Goal: Task Accomplishment & Management: Manage account settings

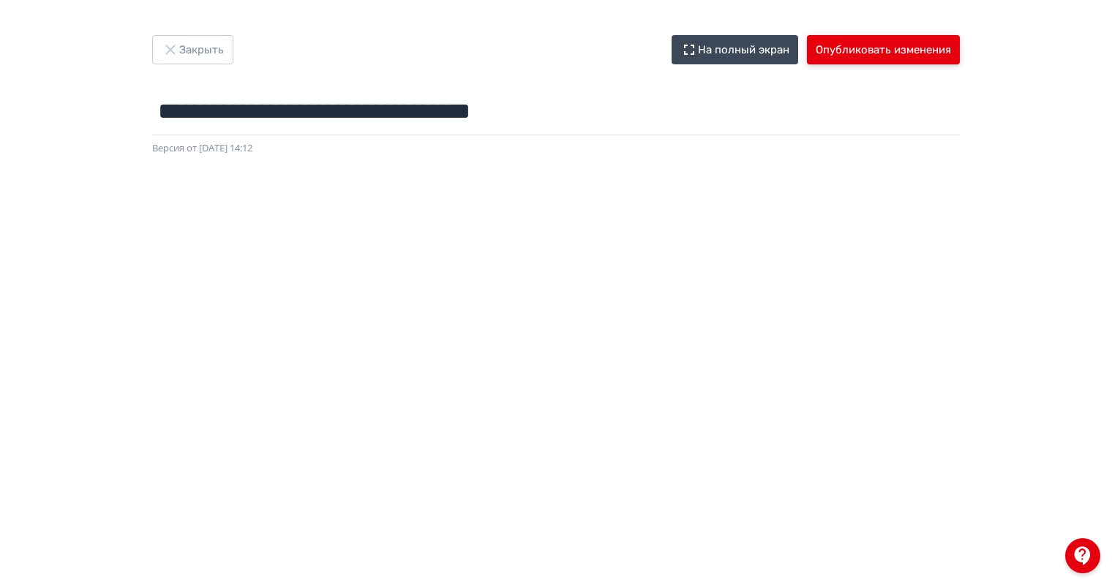
click at [901, 57] on button "Опубликовать изменения" at bounding box center [883, 49] width 153 height 29
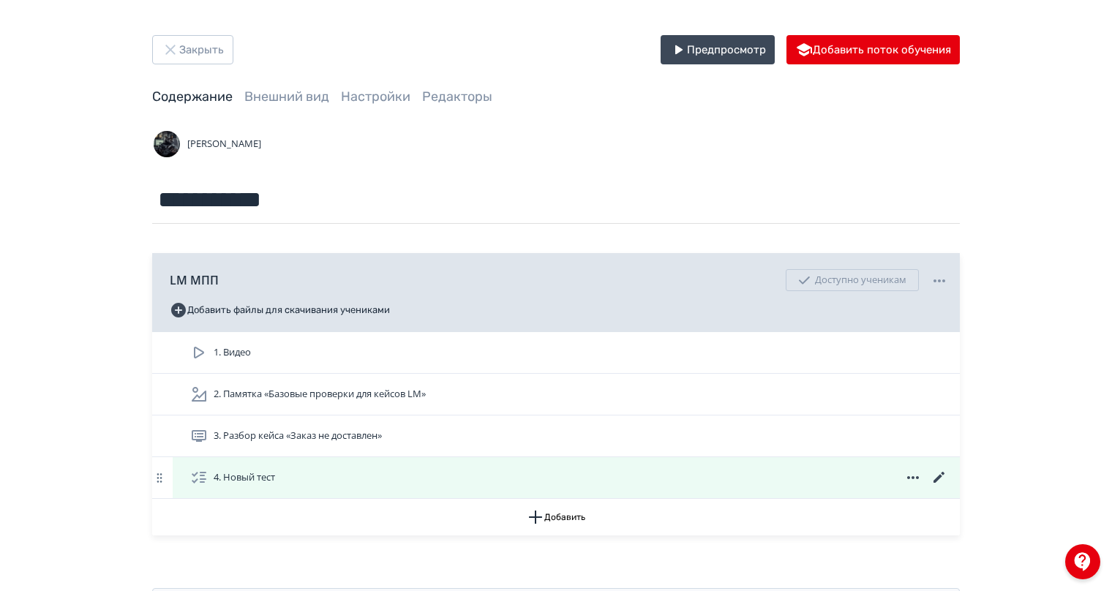
click at [941, 474] on icon at bounding box center [940, 478] width 18 height 18
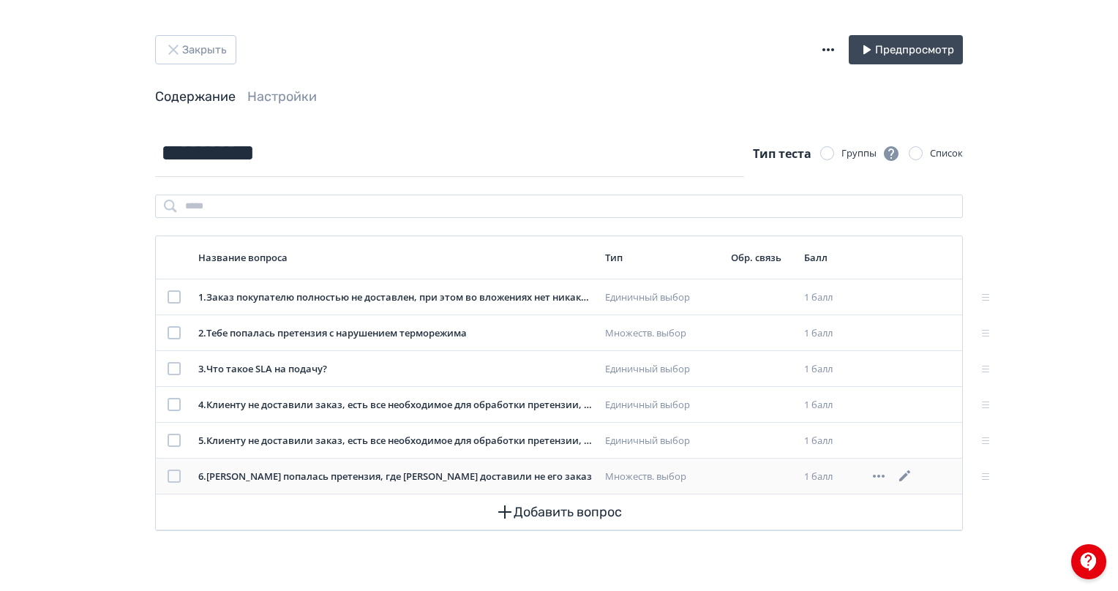
click at [910, 474] on icon at bounding box center [905, 477] width 18 height 18
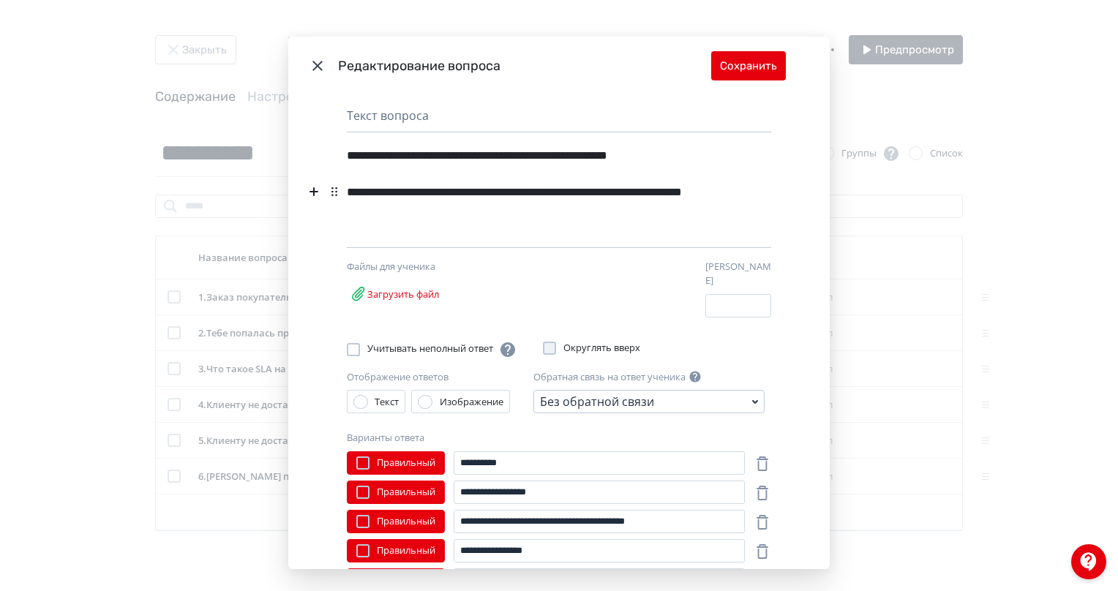
scroll to position [146, 0]
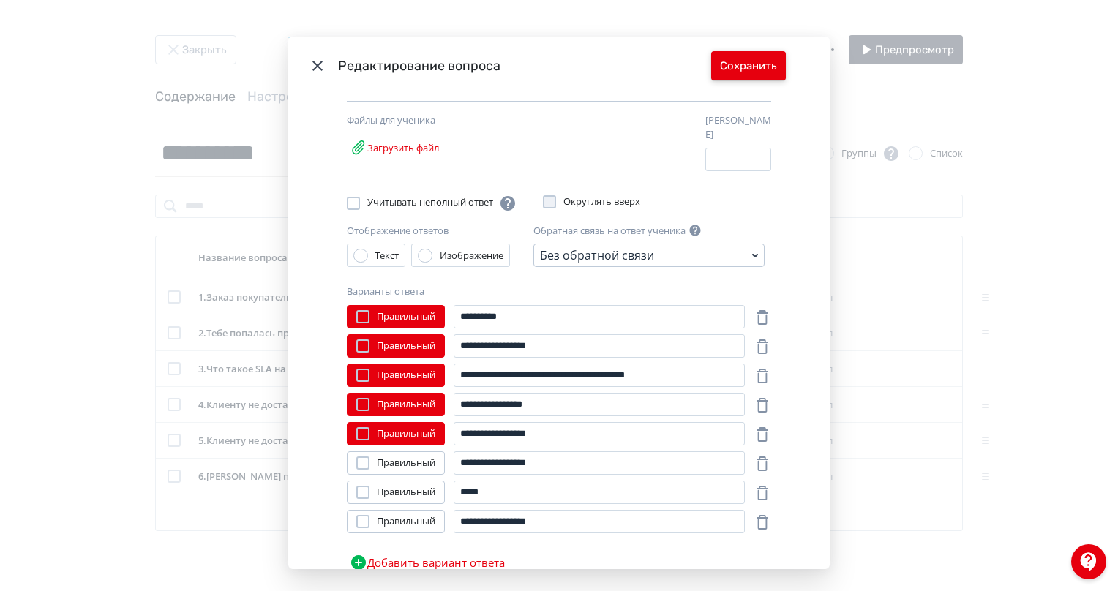
click at [724, 75] on button "Сохранить" at bounding box center [748, 65] width 75 height 29
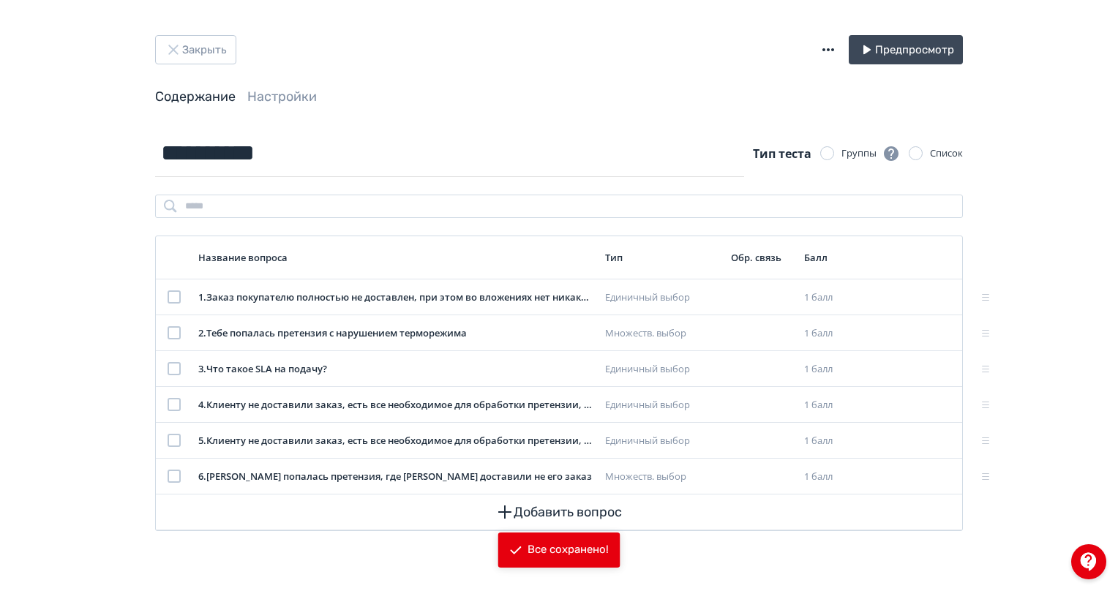
click at [266, 108] on div "Закрыть Предпросмотр Содержание Настройки" at bounding box center [559, 82] width 878 height 94
click at [269, 100] on link "Настройки" at bounding box center [282, 97] width 70 height 16
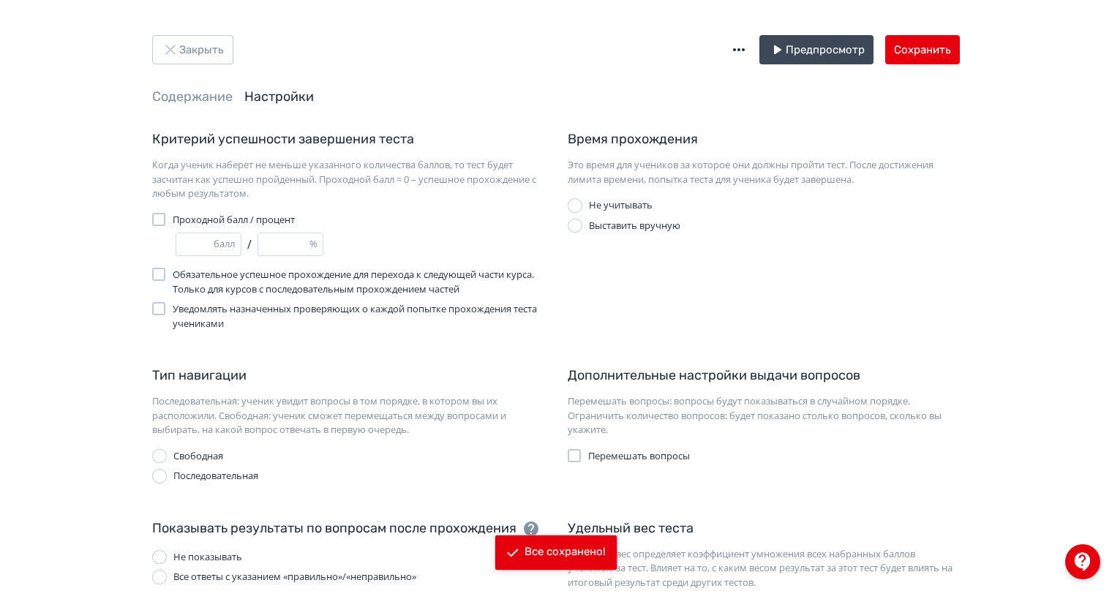
click at [190, 108] on div "Закрыть Предпросмотр Сохранить Содержание Настройки" at bounding box center [556, 82] width 878 height 94
click at [184, 98] on link "Содержание" at bounding box center [192, 97] width 80 height 16
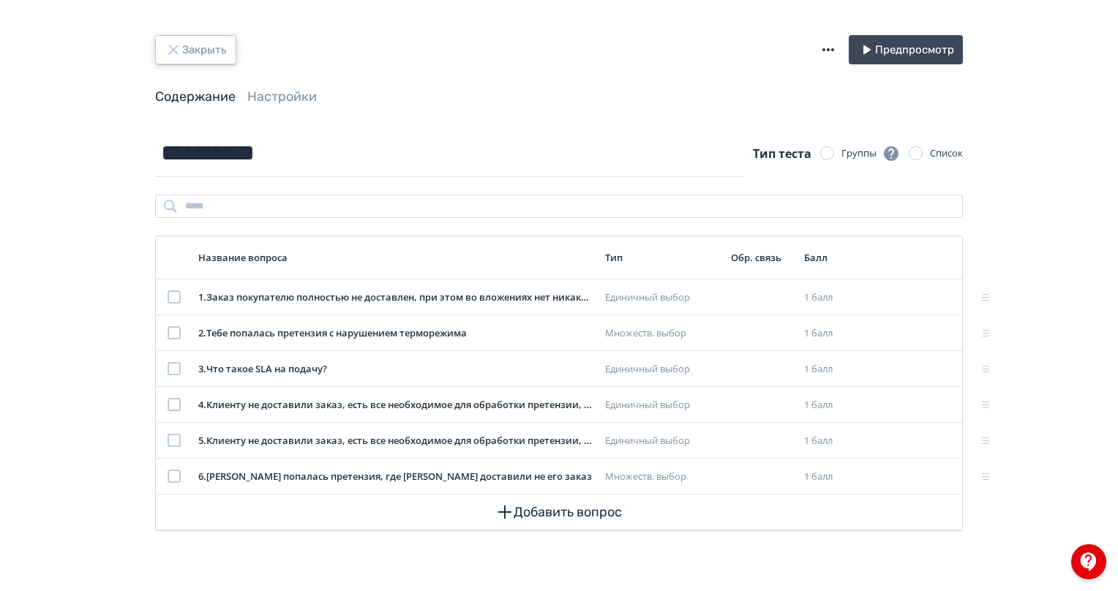
click at [190, 59] on button "Закрыть" at bounding box center [195, 49] width 81 height 29
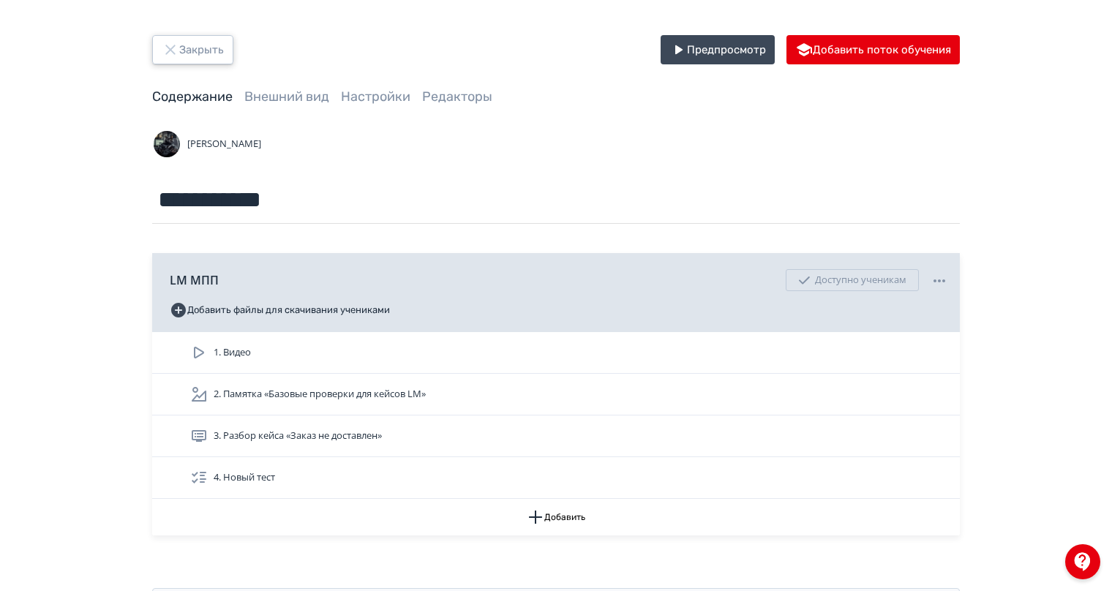
click at [212, 57] on button "Закрыть" at bounding box center [192, 49] width 81 height 29
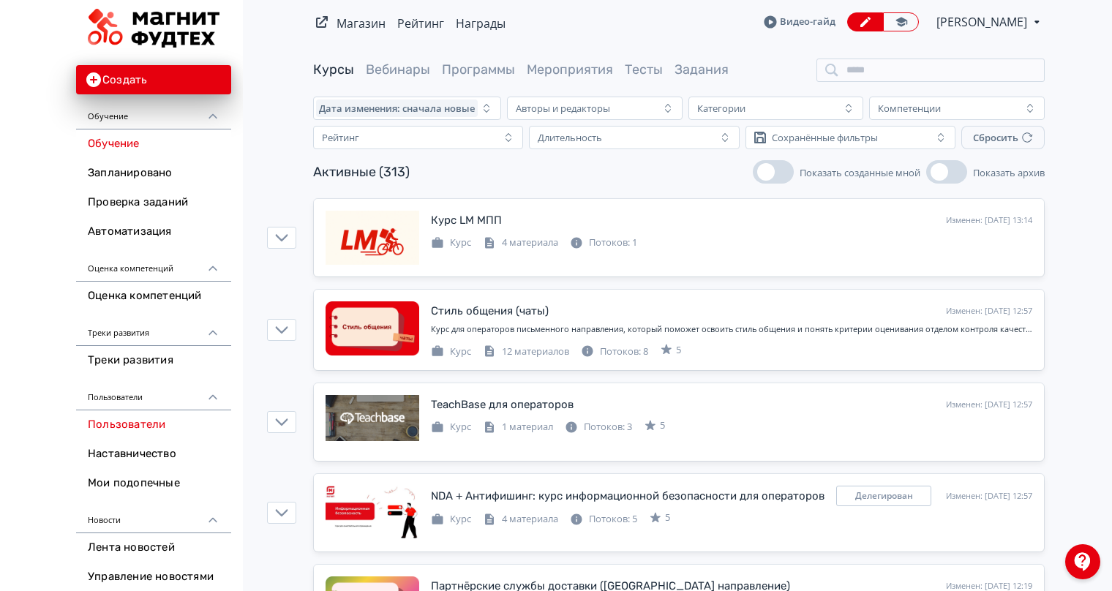
click at [142, 419] on link "Пользователи" at bounding box center [153, 425] width 155 height 29
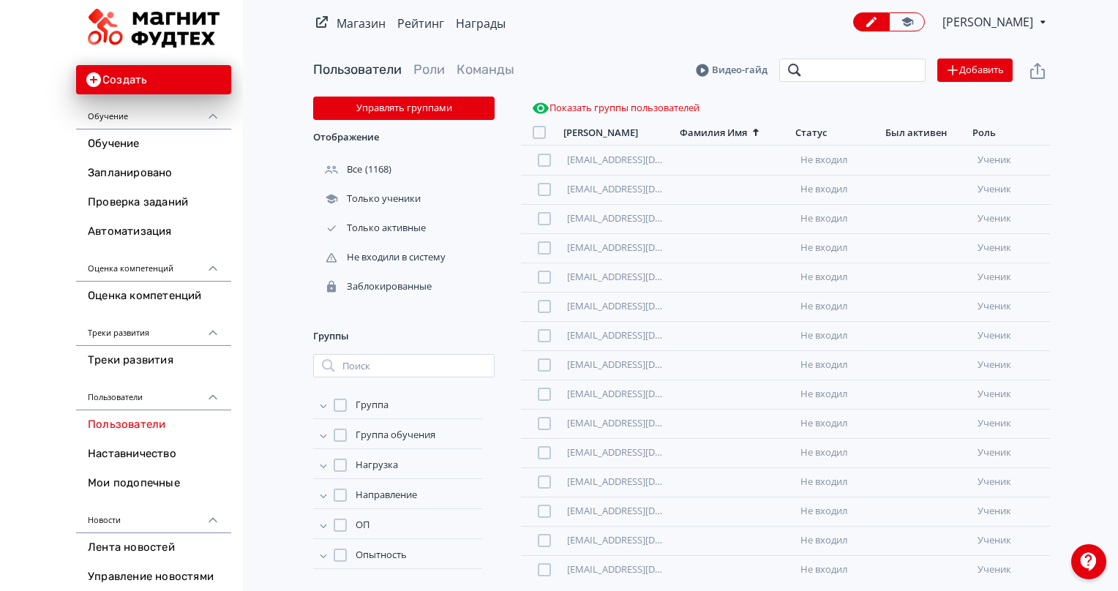
click at [858, 73] on input "search" at bounding box center [852, 70] width 146 height 23
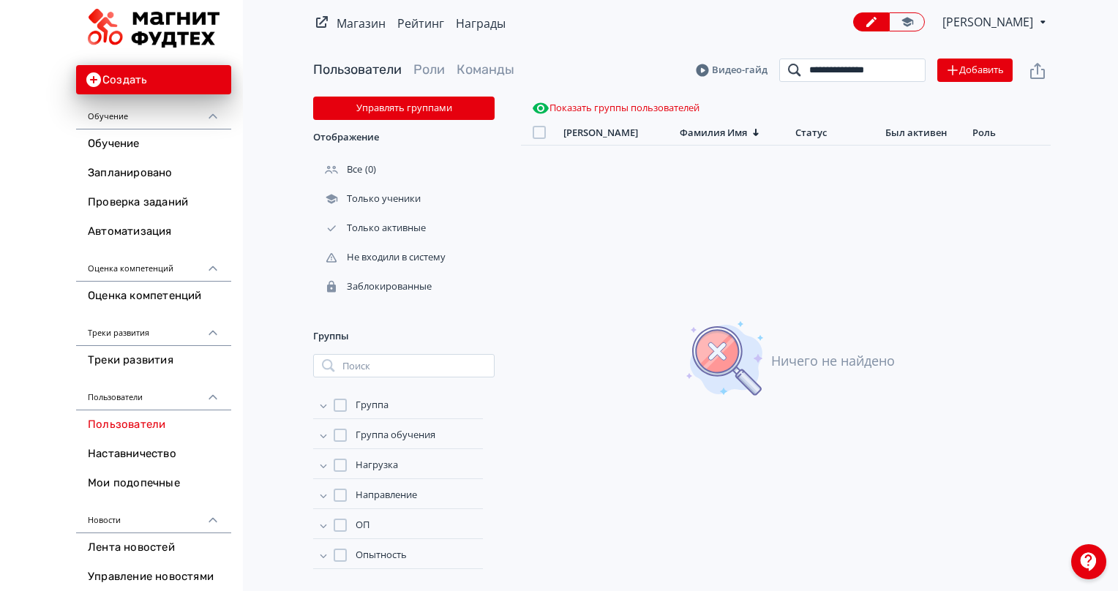
click at [862, 61] on input "**********" at bounding box center [852, 70] width 146 height 23
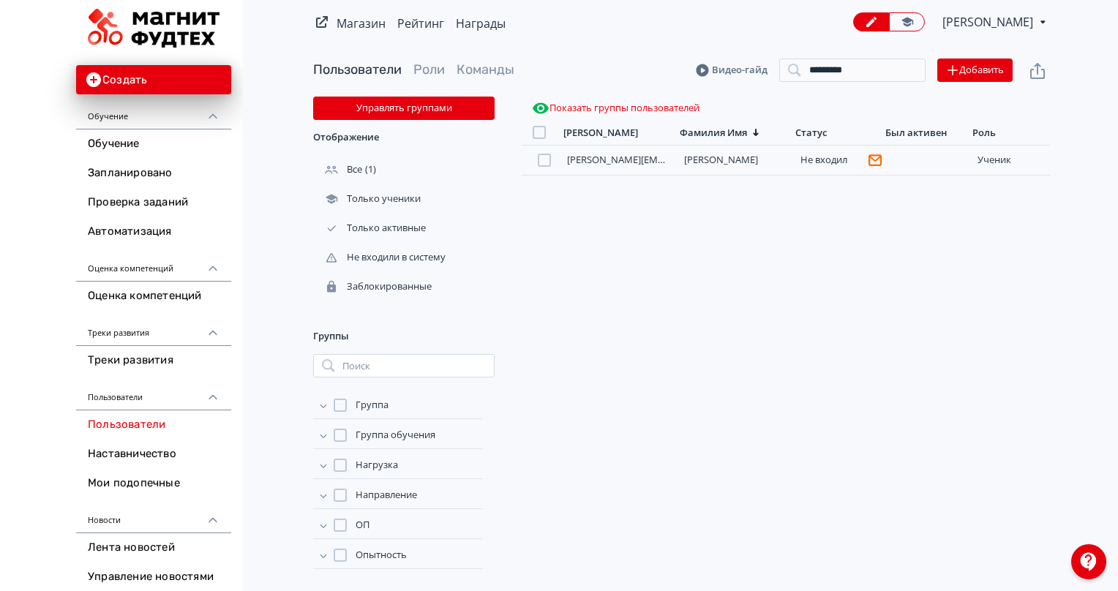
click at [536, 100] on icon "button" at bounding box center [541, 109] width 18 height 18
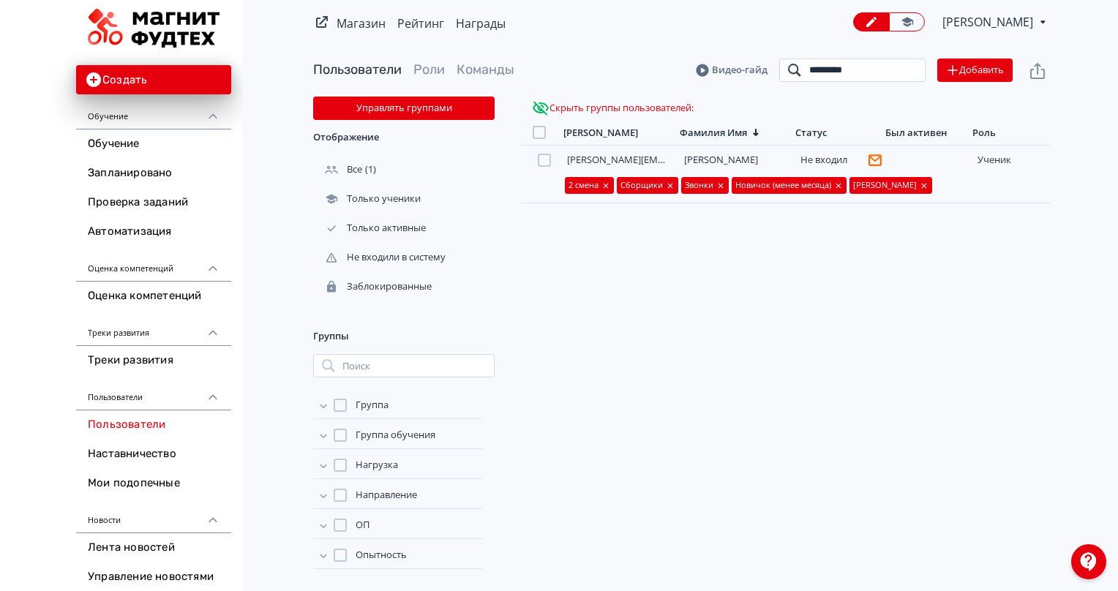
click at [834, 73] on input "*********" at bounding box center [852, 70] width 146 height 23
click at [836, 73] on input "*********" at bounding box center [852, 70] width 146 height 23
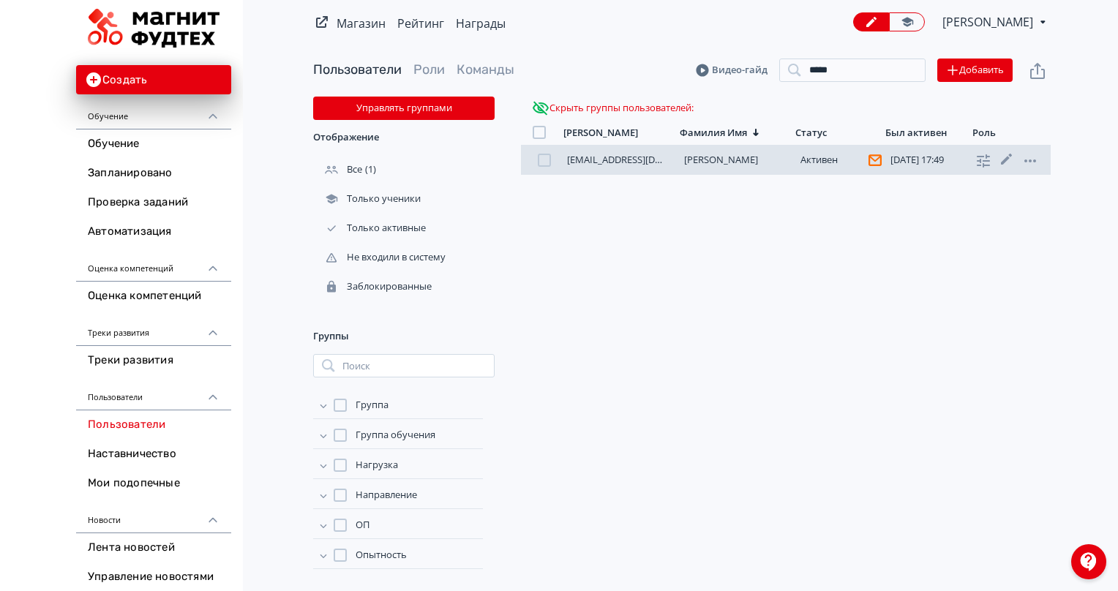
click at [546, 159] on div at bounding box center [544, 160] width 13 height 13
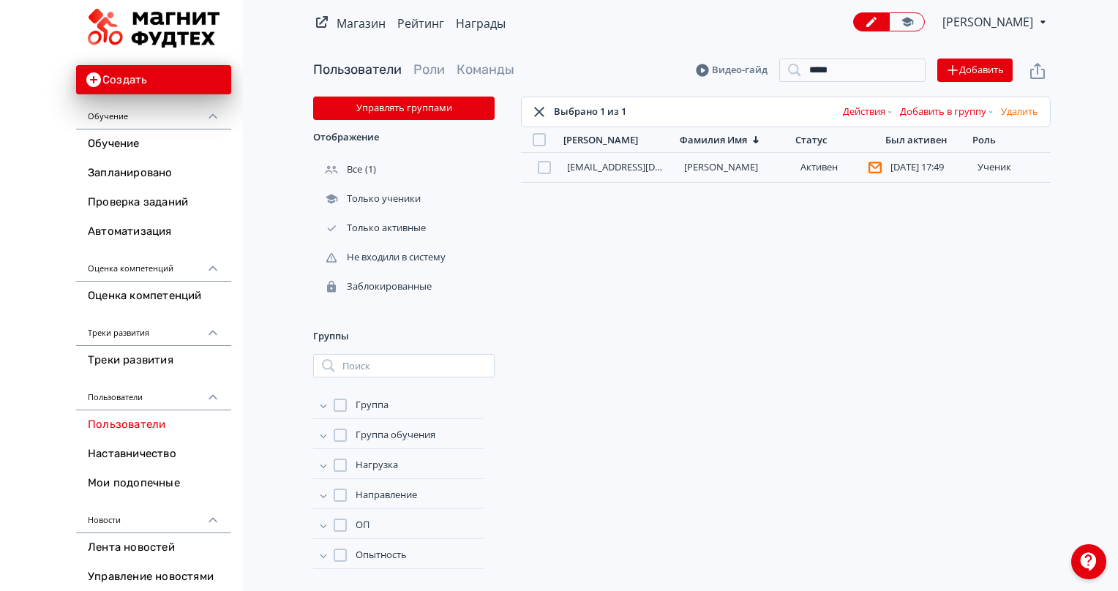
click at [992, 111] on icon "button" at bounding box center [990, 112] width 9 height 9
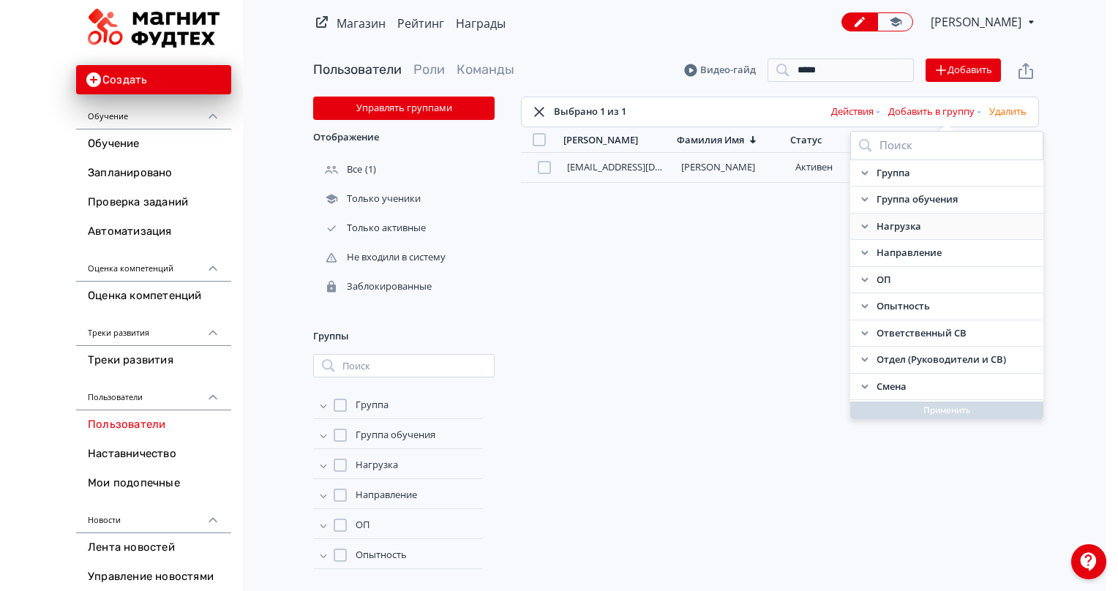
click at [863, 225] on icon at bounding box center [864, 226] width 7 height 4
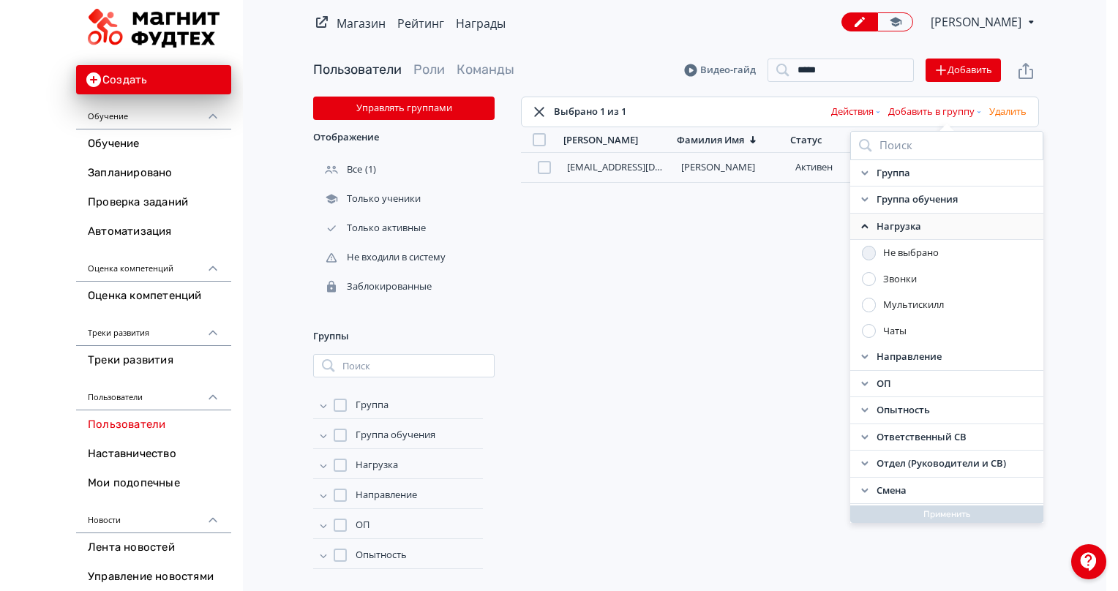
click at [866, 278] on div at bounding box center [869, 279] width 15 height 15
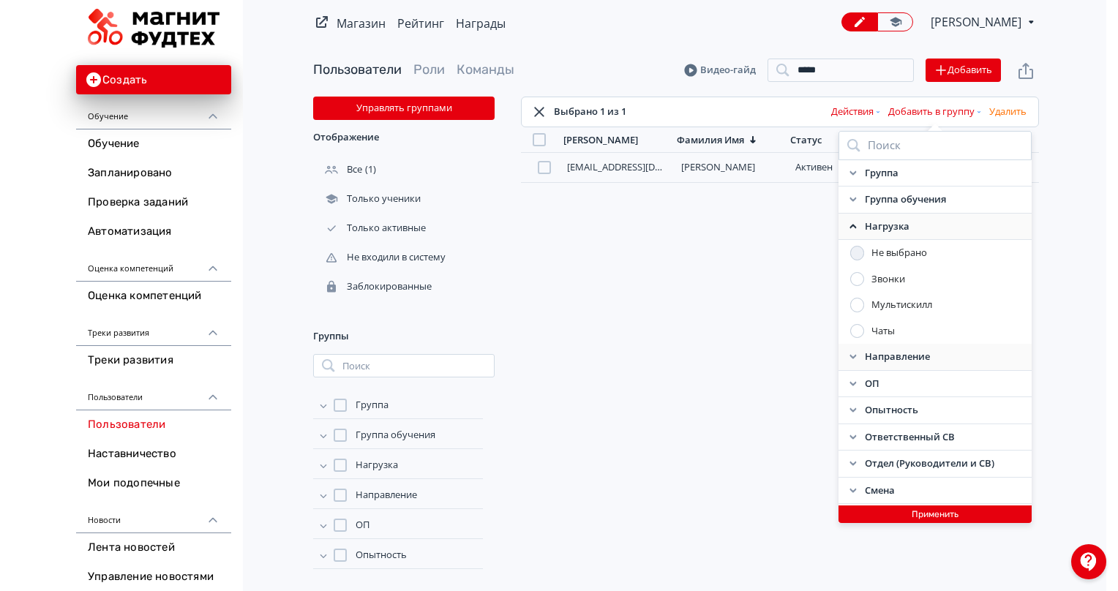
click at [858, 351] on icon at bounding box center [853, 357] width 12 height 12
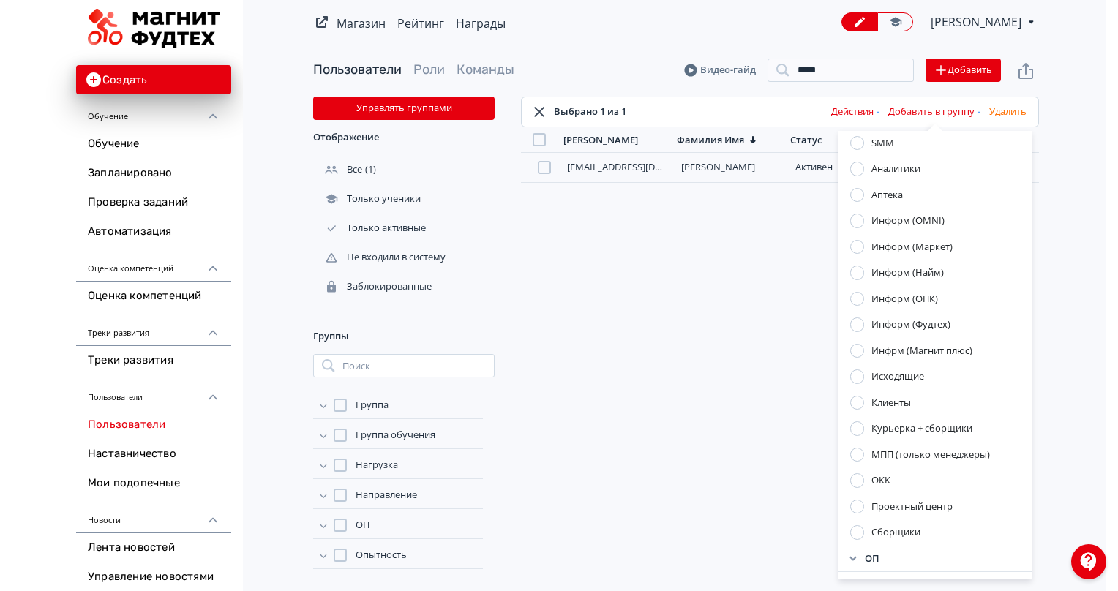
scroll to position [366, 0]
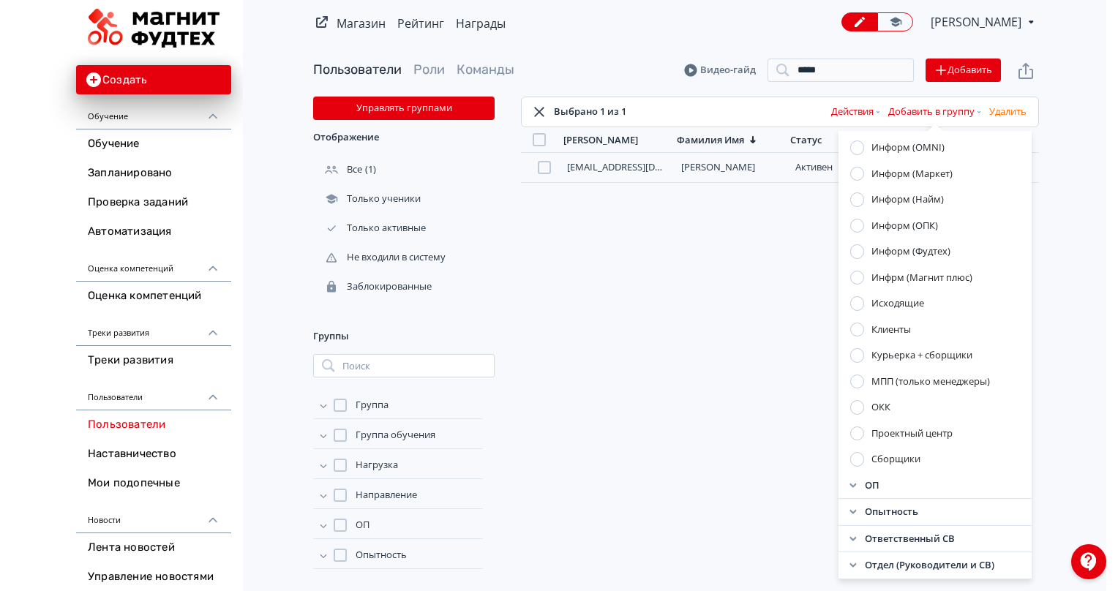
click at [853, 460] on div at bounding box center [857, 459] width 15 height 15
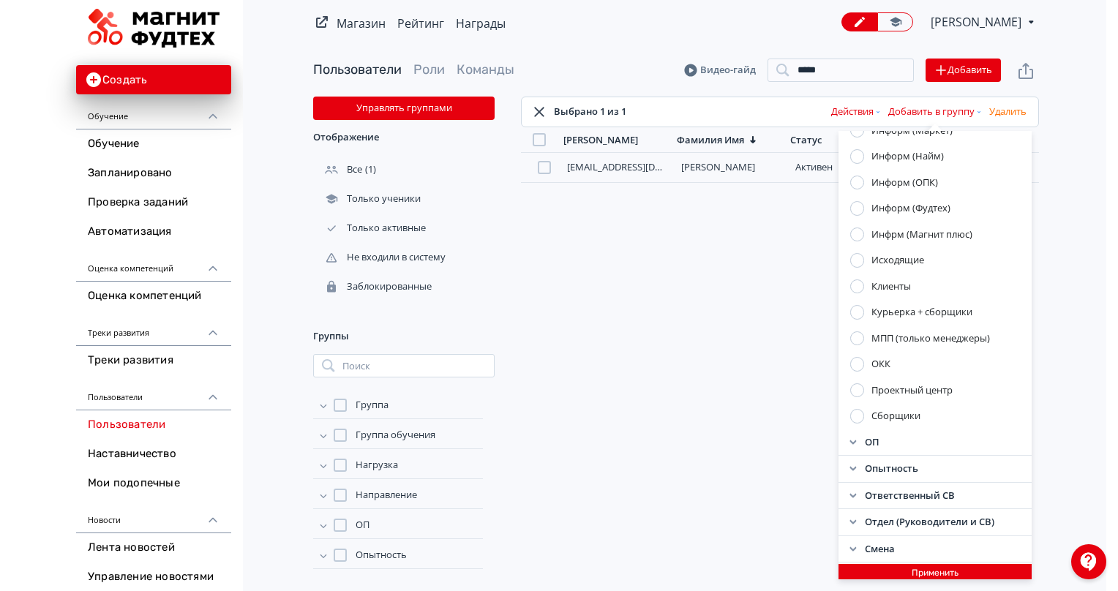
scroll to position [410, 0]
click at [847, 445] on icon at bounding box center [853, 442] width 12 height 12
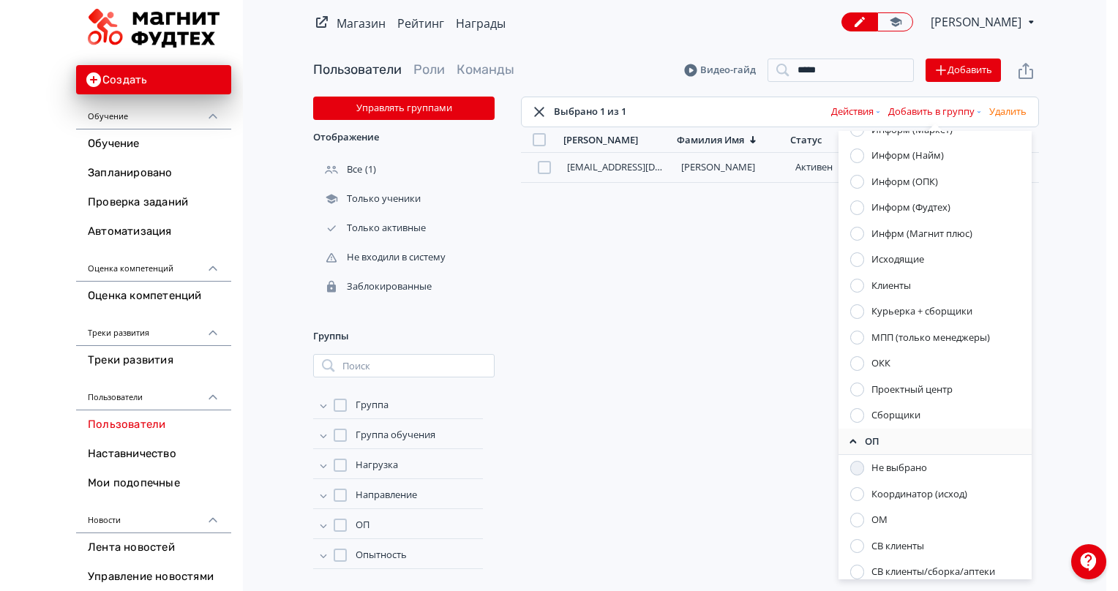
scroll to position [556, 0]
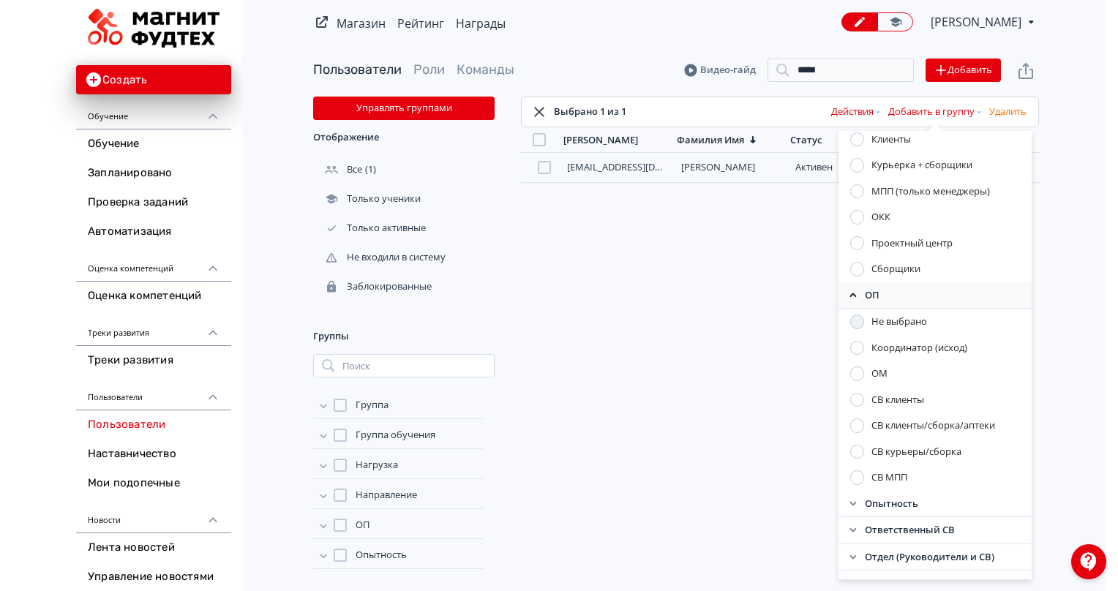
click at [850, 293] on icon at bounding box center [853, 295] width 7 height 4
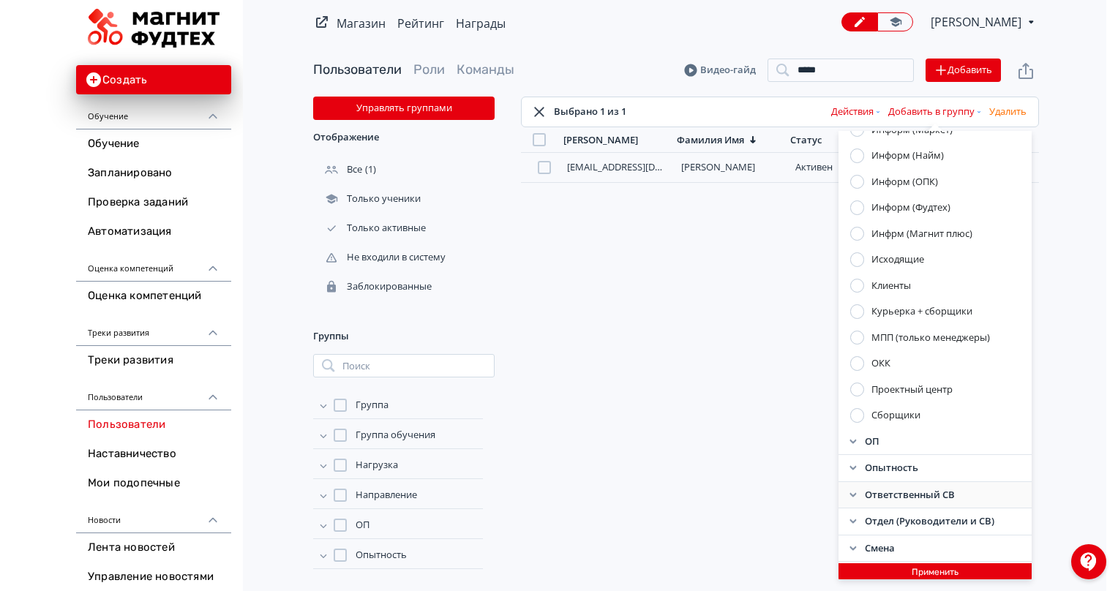
click at [849, 491] on icon at bounding box center [853, 496] width 12 height 12
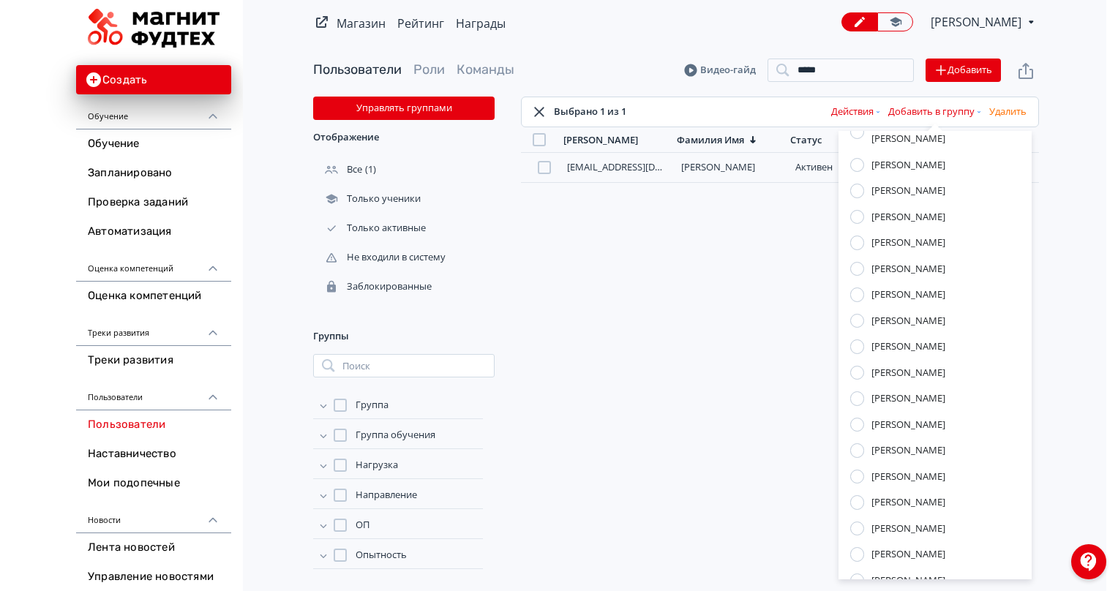
scroll to position [849, 0]
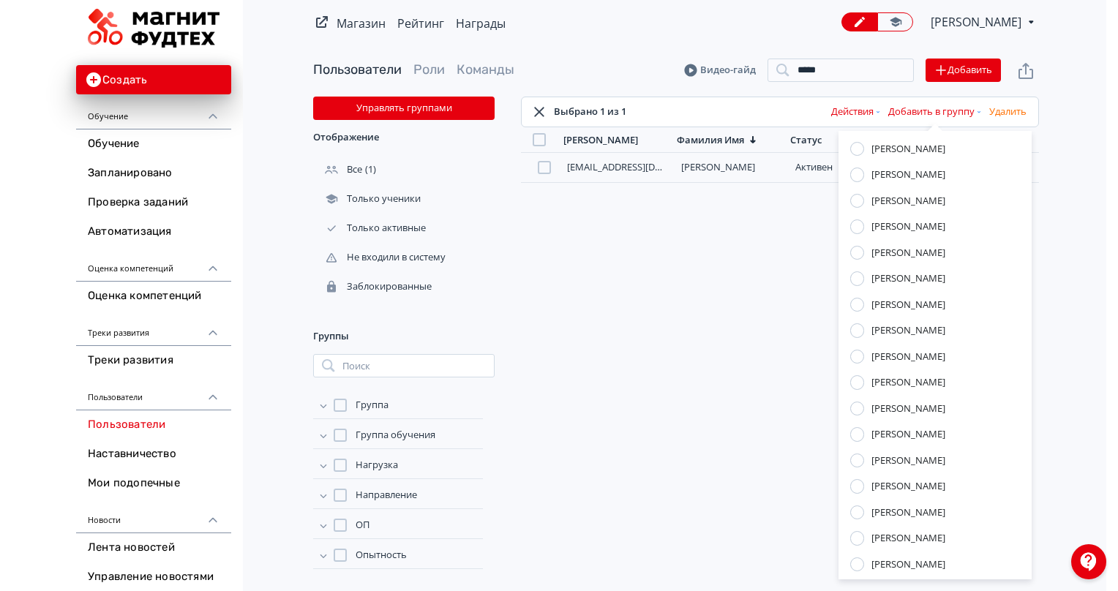
click at [855, 506] on div at bounding box center [857, 513] width 15 height 15
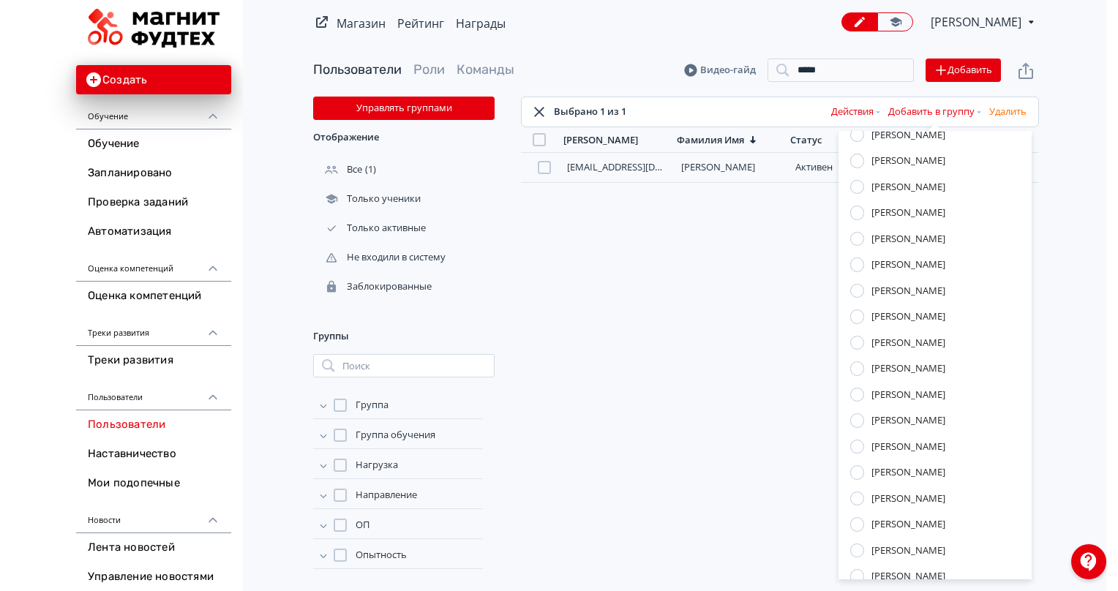
scroll to position [1527, 0]
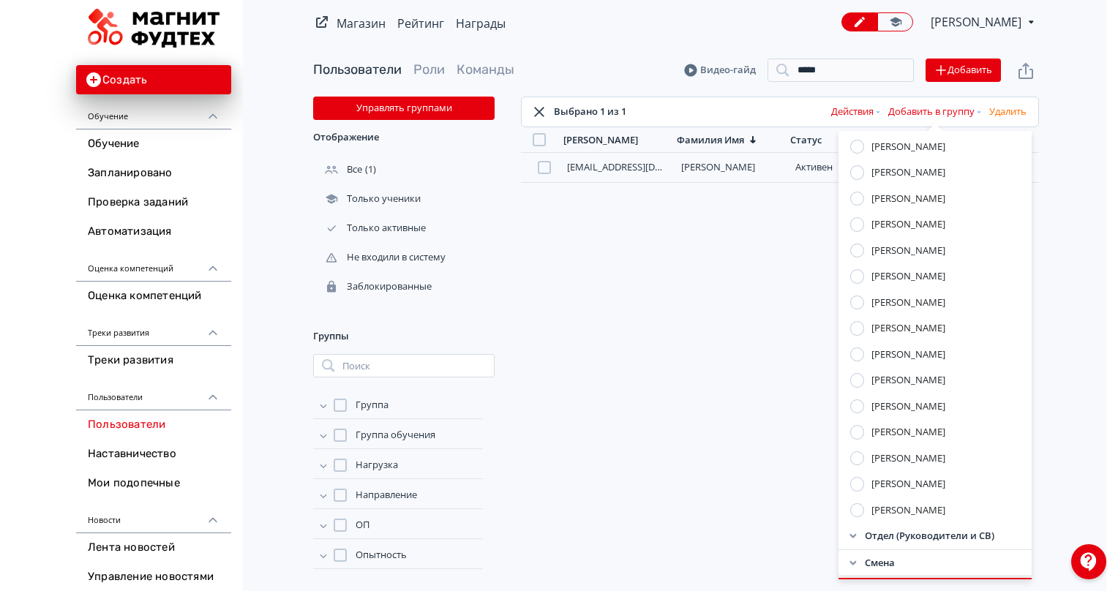
click at [892, 578] on button "Применить" at bounding box center [935, 587] width 193 height 18
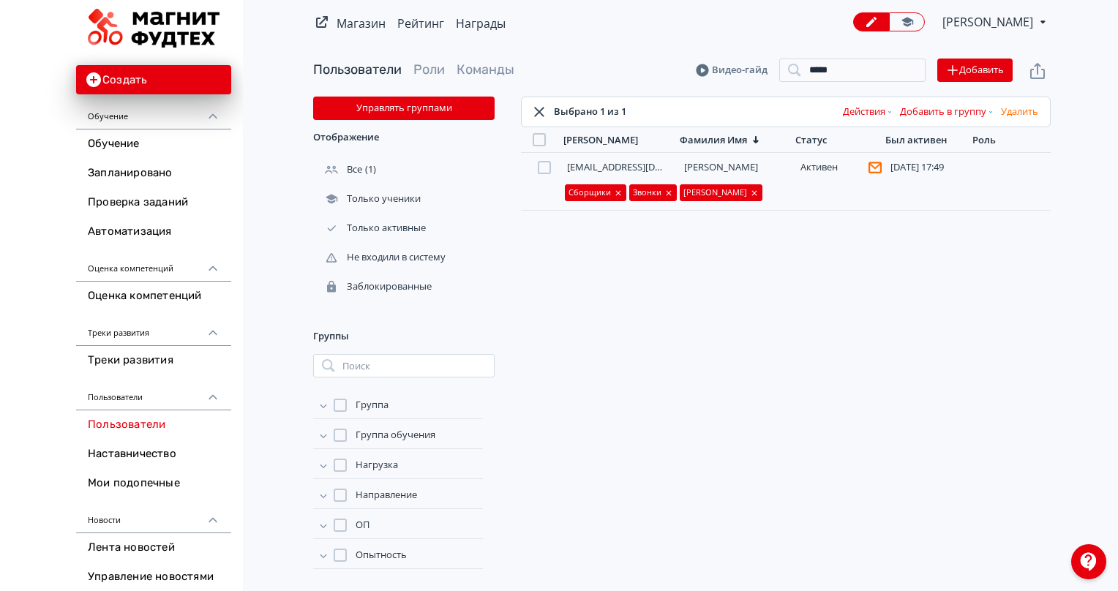
click at [990, 111] on icon "button" at bounding box center [990, 112] width 3 height 2
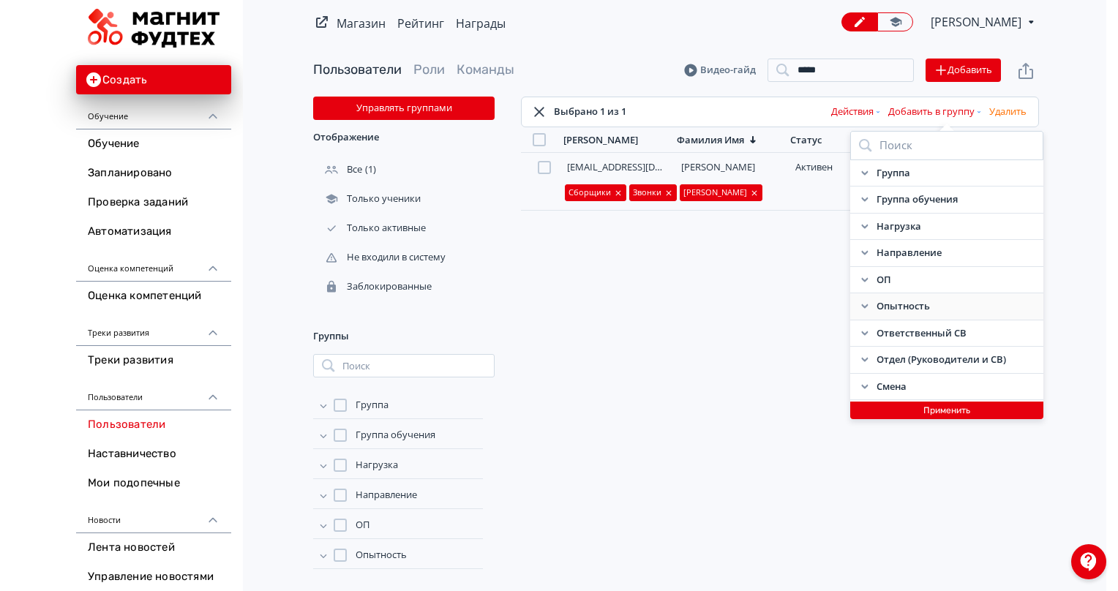
click at [861, 303] on icon at bounding box center [865, 307] width 12 height 12
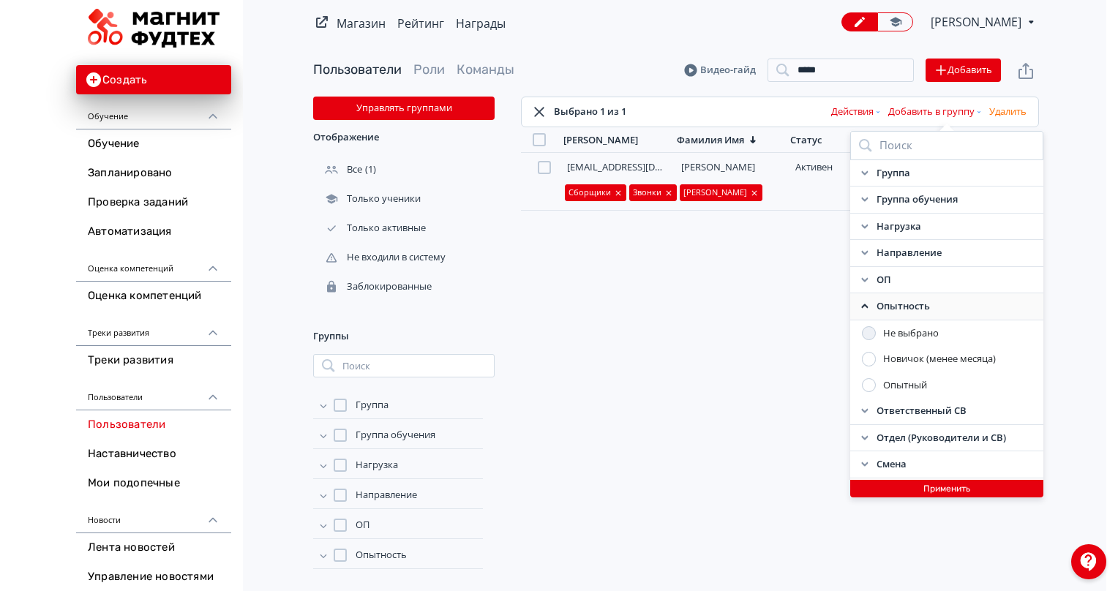
click at [902, 363] on div "Новичок (менее месяца)" at bounding box center [939, 359] width 113 height 15
click at [914, 489] on button "Применить" at bounding box center [935, 489] width 193 height 18
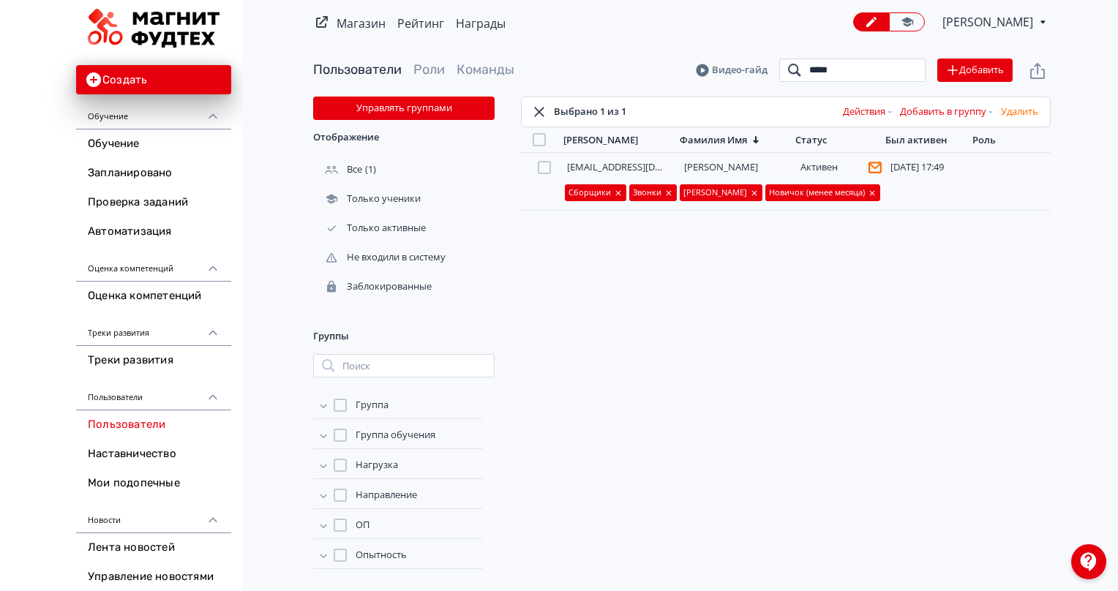
drag, startPoint x: 853, startPoint y: 70, endPoint x: 702, endPoint y: 70, distance: 151.5
click at [708, 68] on header "Пользователи Роли Команды Видео-гайд ***** Поиск Добавить" at bounding box center [682, 70] width 738 height 23
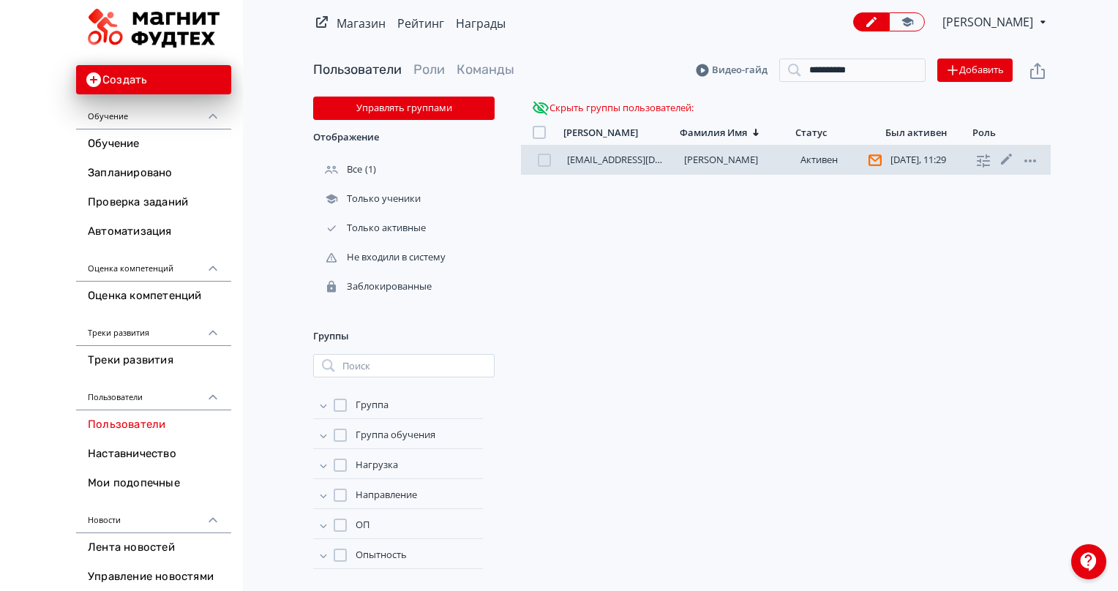
click at [550, 158] on div at bounding box center [544, 160] width 13 height 13
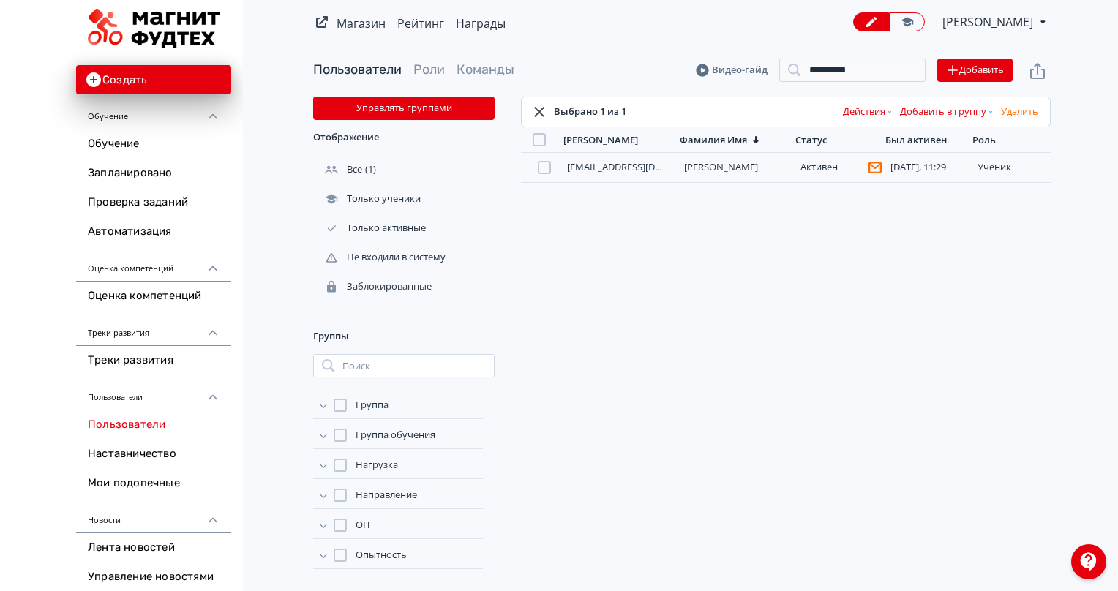
click at [990, 111] on icon "button" at bounding box center [990, 112] width 3 height 2
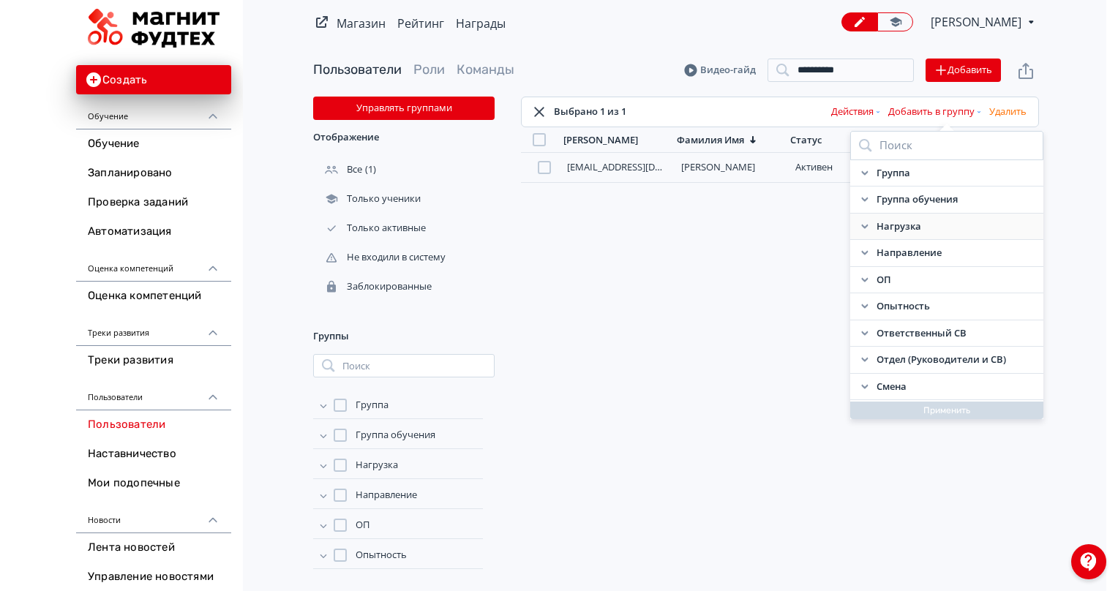
click at [859, 228] on icon at bounding box center [865, 227] width 12 height 12
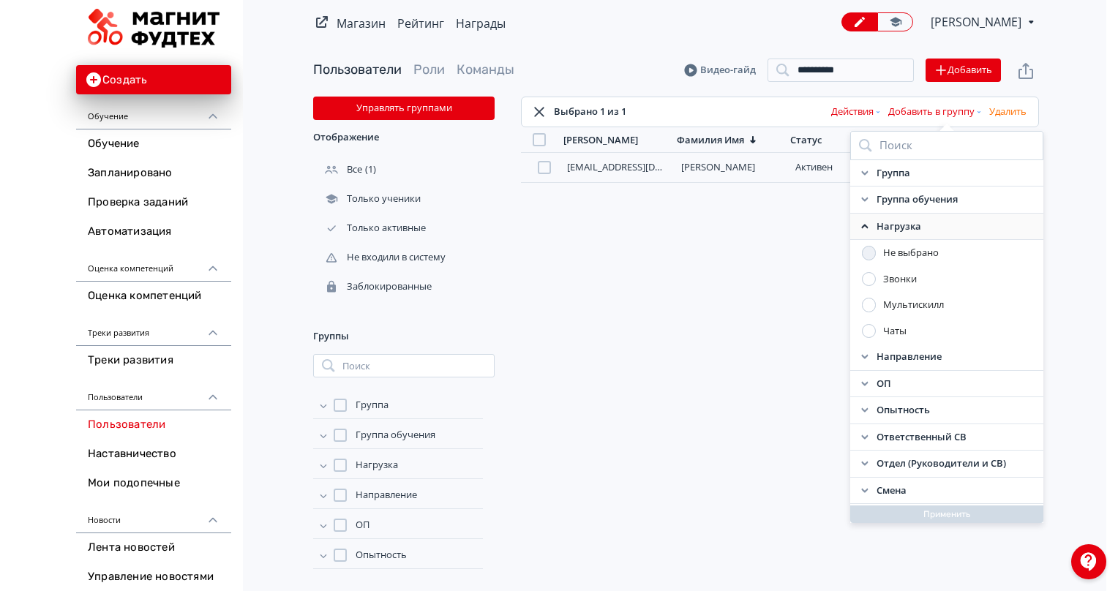
click at [870, 275] on div at bounding box center [869, 279] width 15 height 15
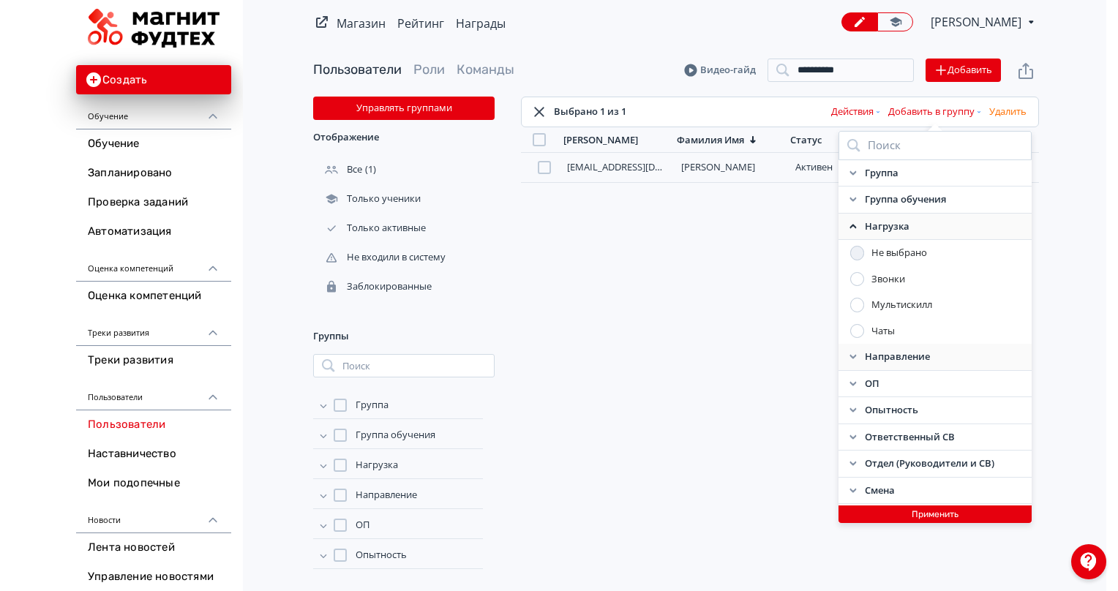
click at [855, 360] on icon at bounding box center [853, 357] width 12 height 12
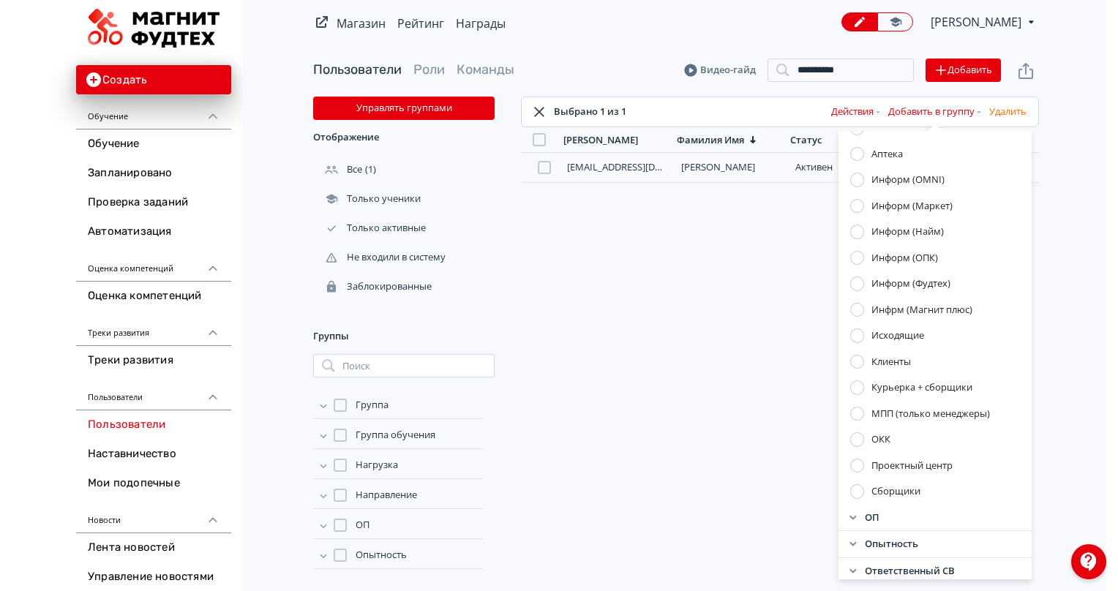
scroll to position [366, 0]
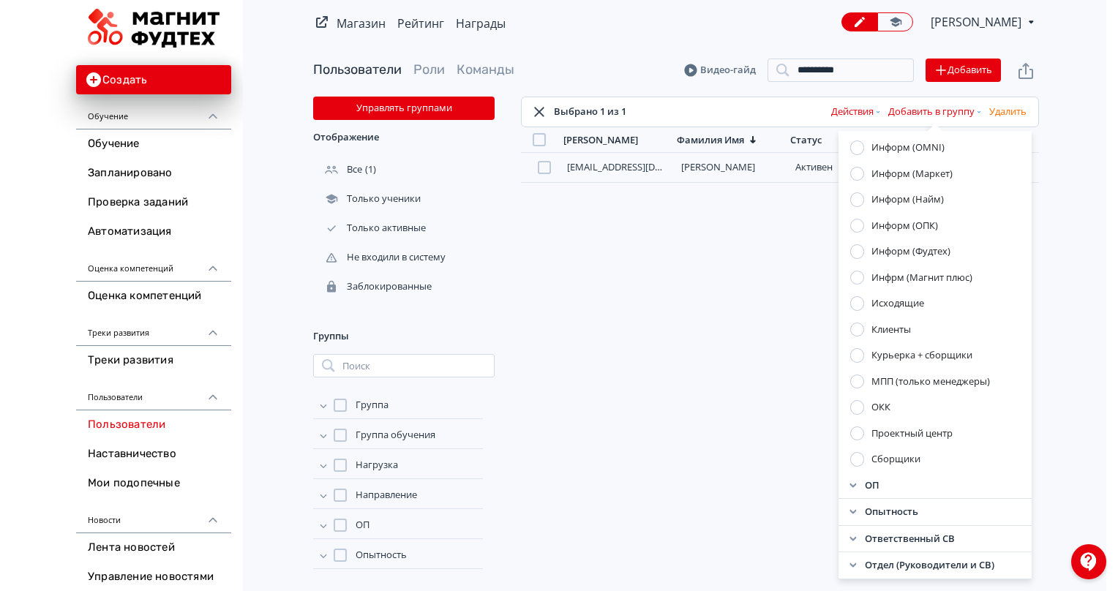
click at [861, 460] on div at bounding box center [857, 459] width 15 height 15
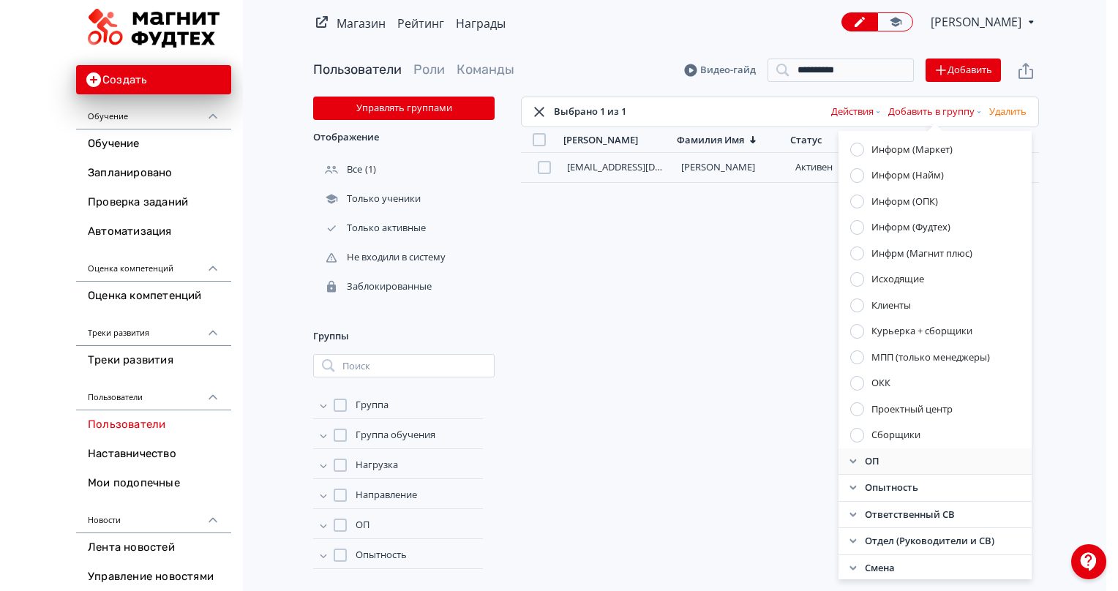
scroll to position [410, 0]
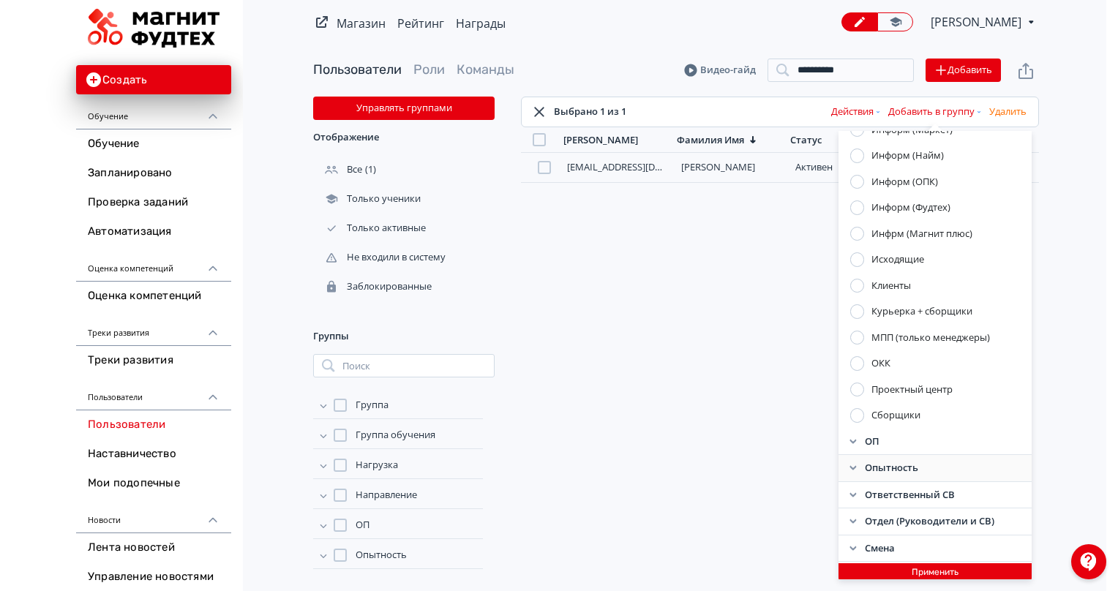
click at [849, 465] on icon at bounding box center [853, 469] width 12 height 12
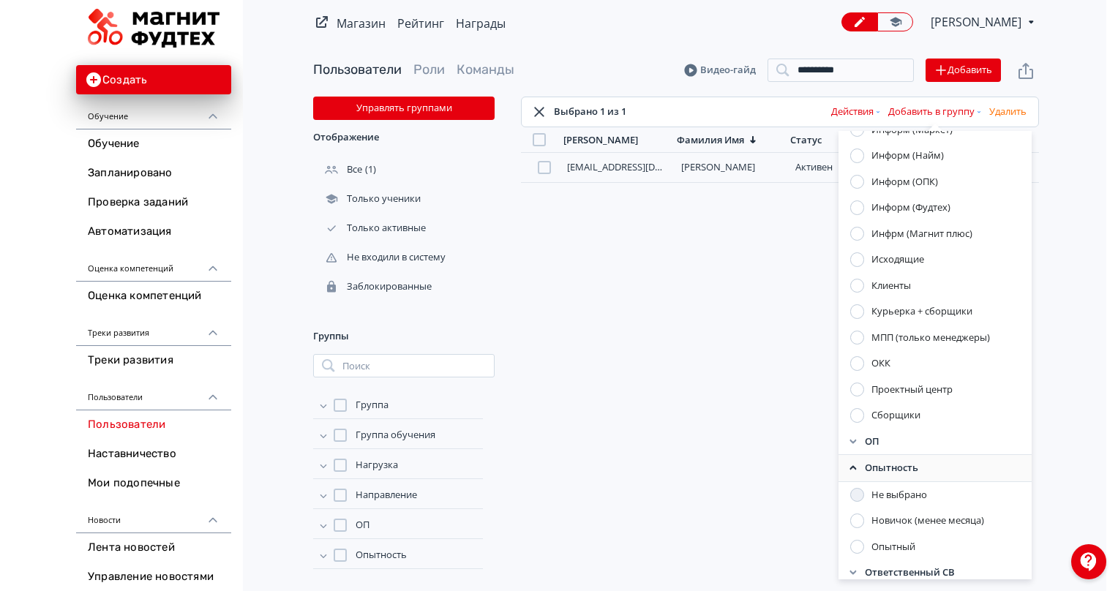
scroll to position [483, 0]
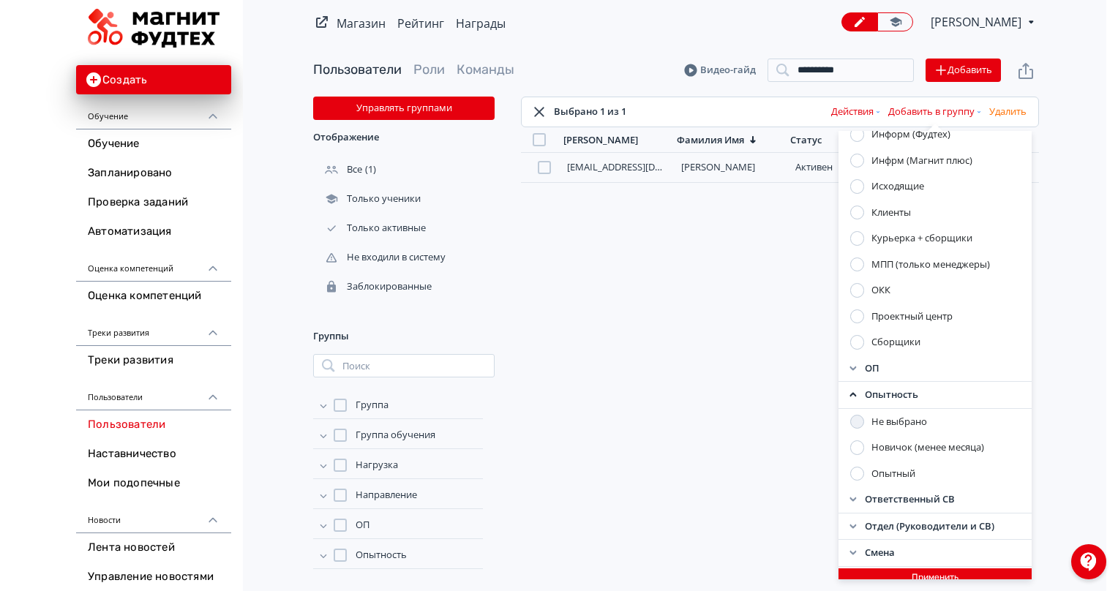
click at [880, 443] on div "Новичок (менее месяца)" at bounding box center [928, 448] width 113 height 15
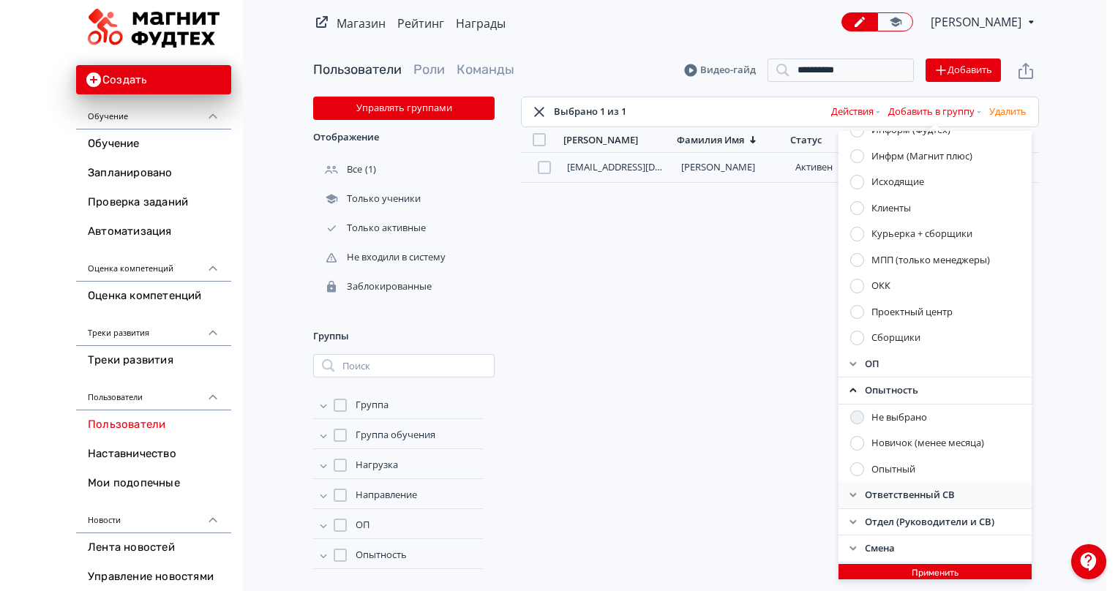
click at [849, 490] on icon at bounding box center [853, 496] width 12 height 12
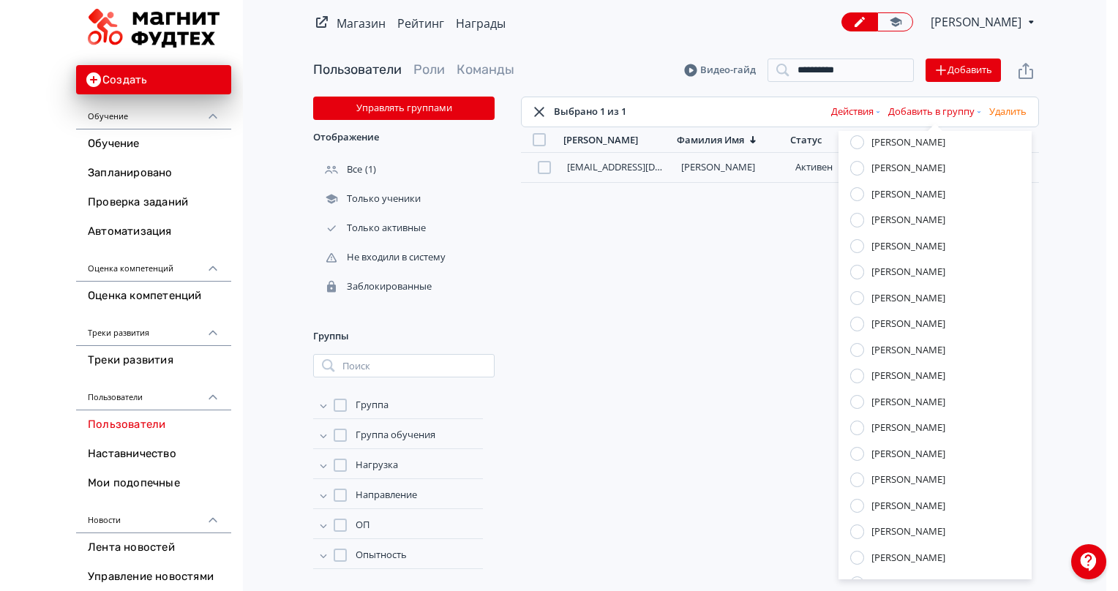
scroll to position [1366, 0]
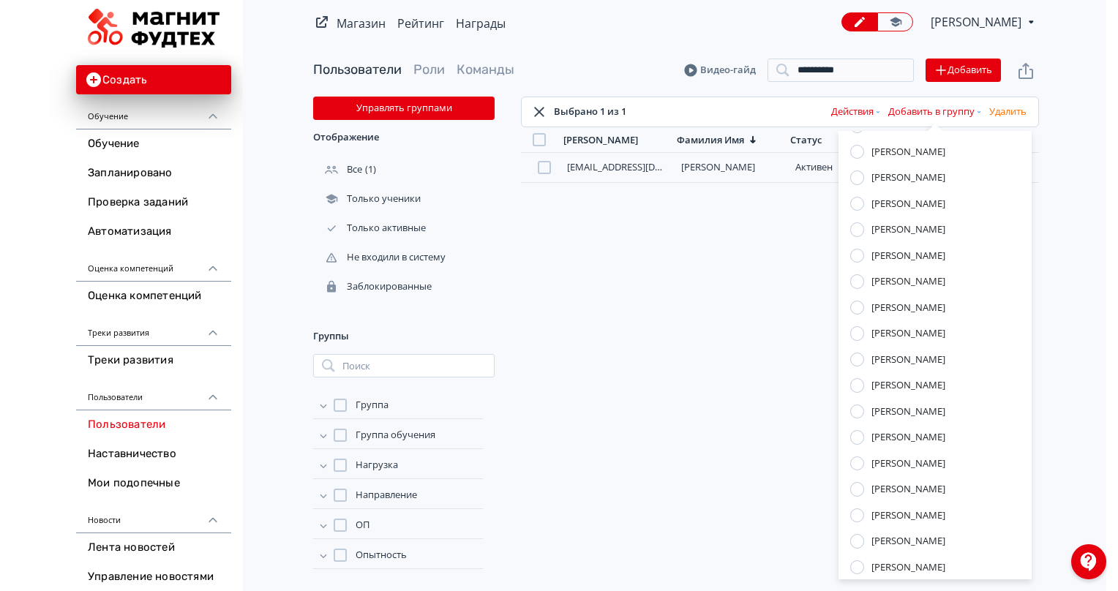
click at [880, 534] on div "[PERSON_NAME]" at bounding box center [909, 541] width 74 height 15
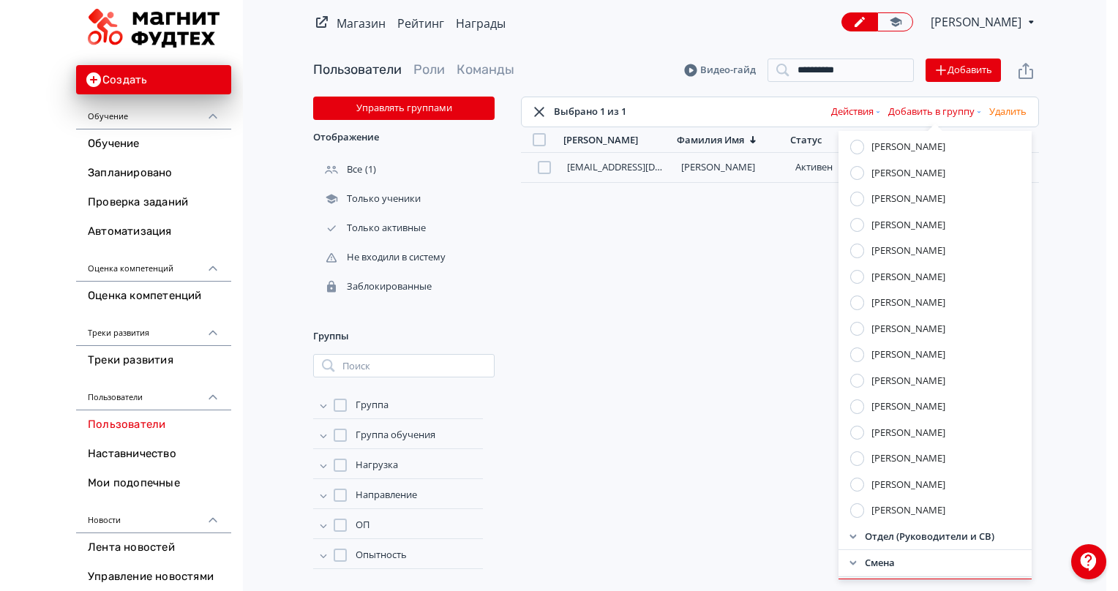
click at [904, 579] on button "Применить" at bounding box center [935, 588] width 193 height 18
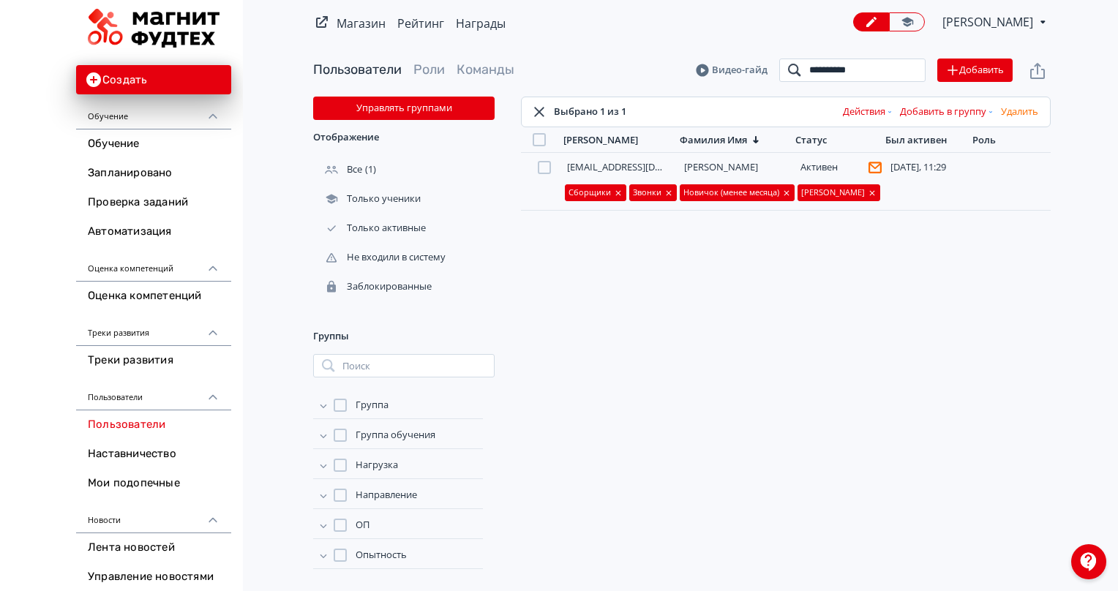
click at [868, 73] on input "**********" at bounding box center [852, 70] width 146 height 23
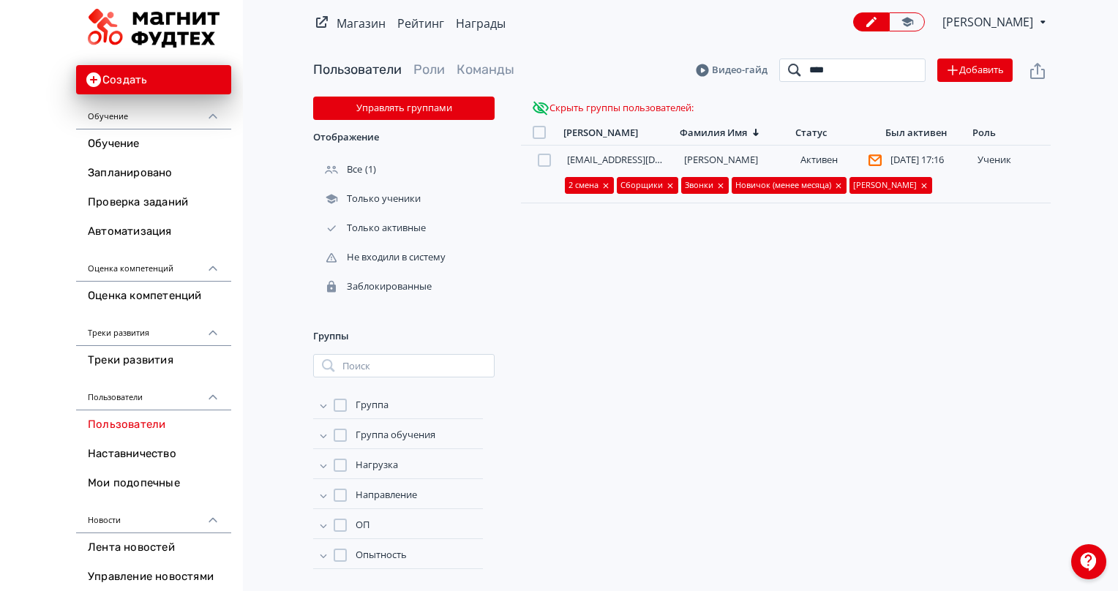
click at [847, 76] on input "****" at bounding box center [852, 70] width 146 height 23
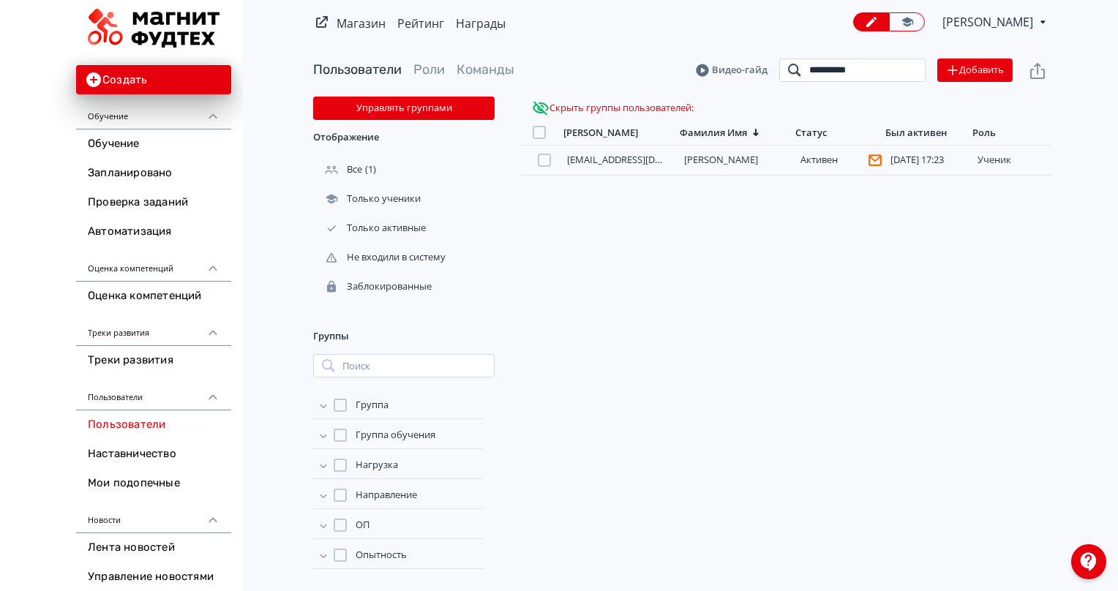
type input "**********"
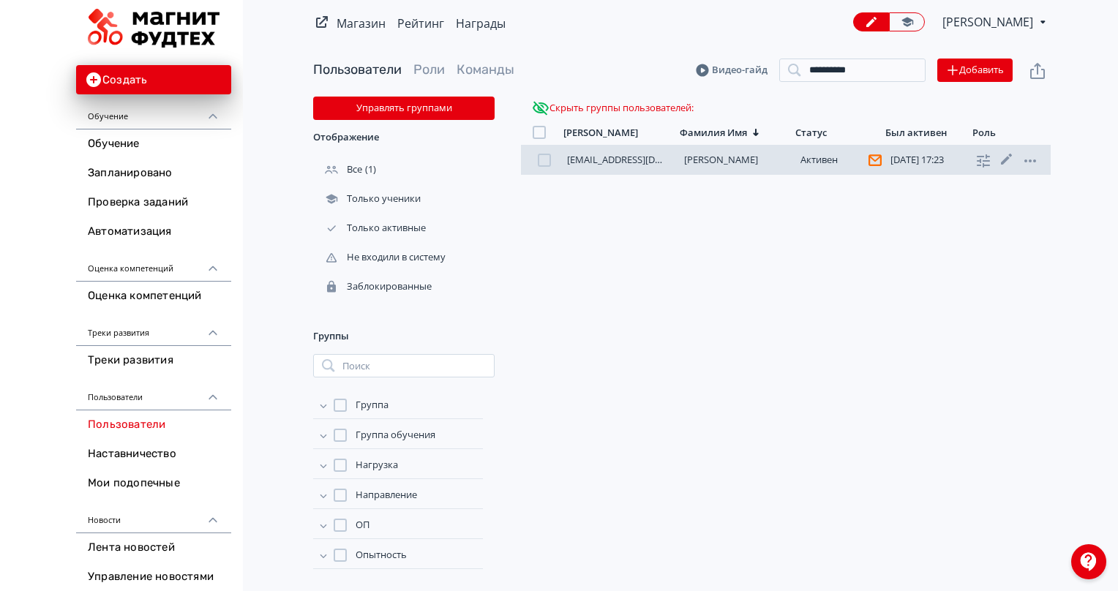
click at [550, 162] on div at bounding box center [544, 160] width 13 height 13
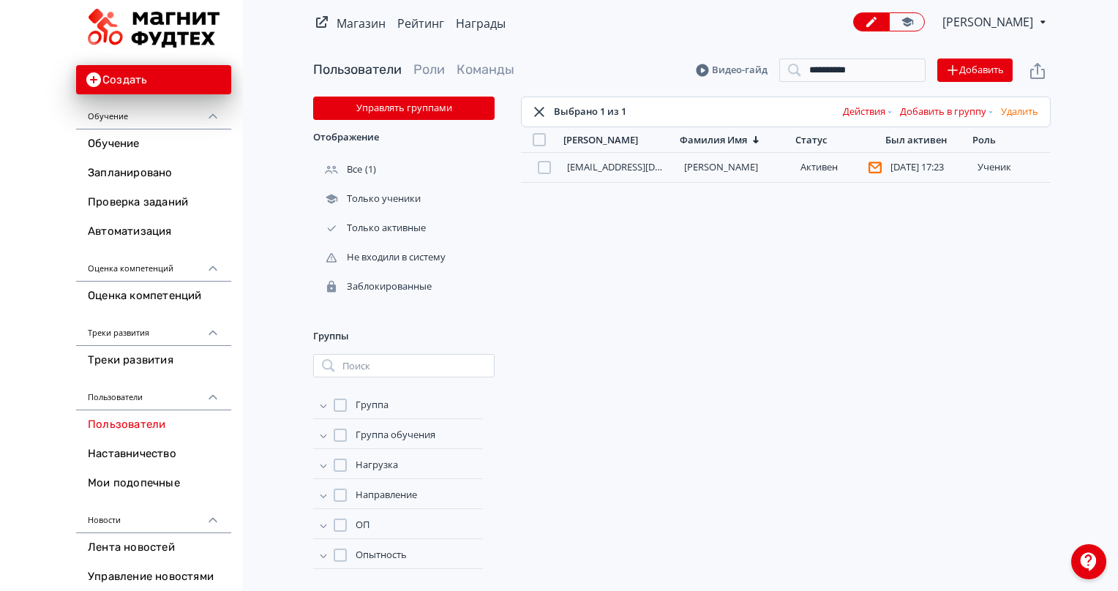
click at [990, 116] on button "Добавить в группу" at bounding box center [947, 111] width 101 height 23
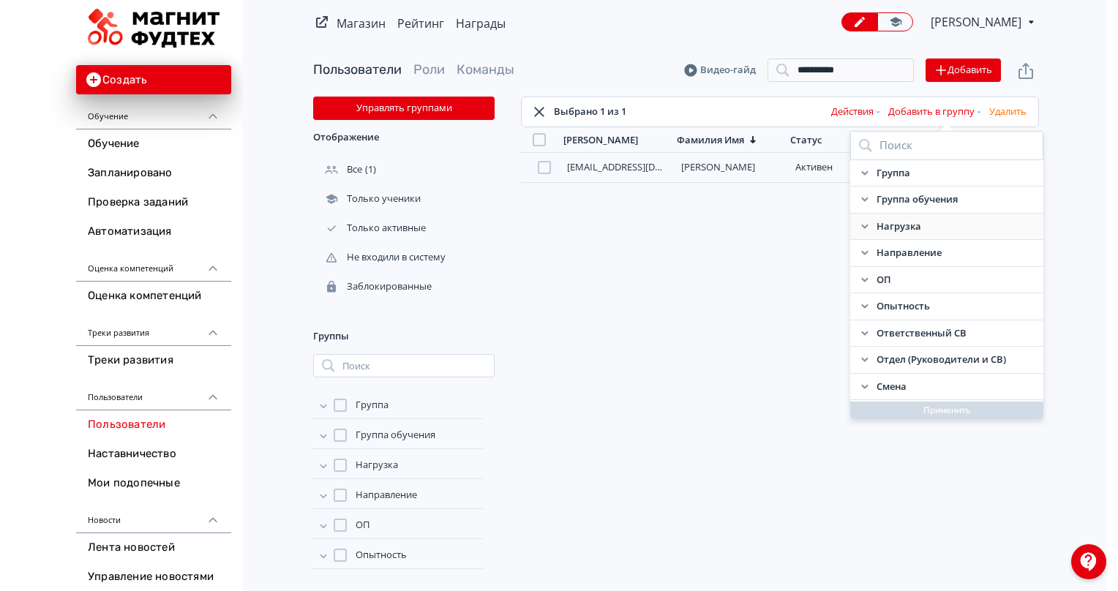
click at [854, 228] on div "Нагрузка" at bounding box center [946, 227] width 193 height 27
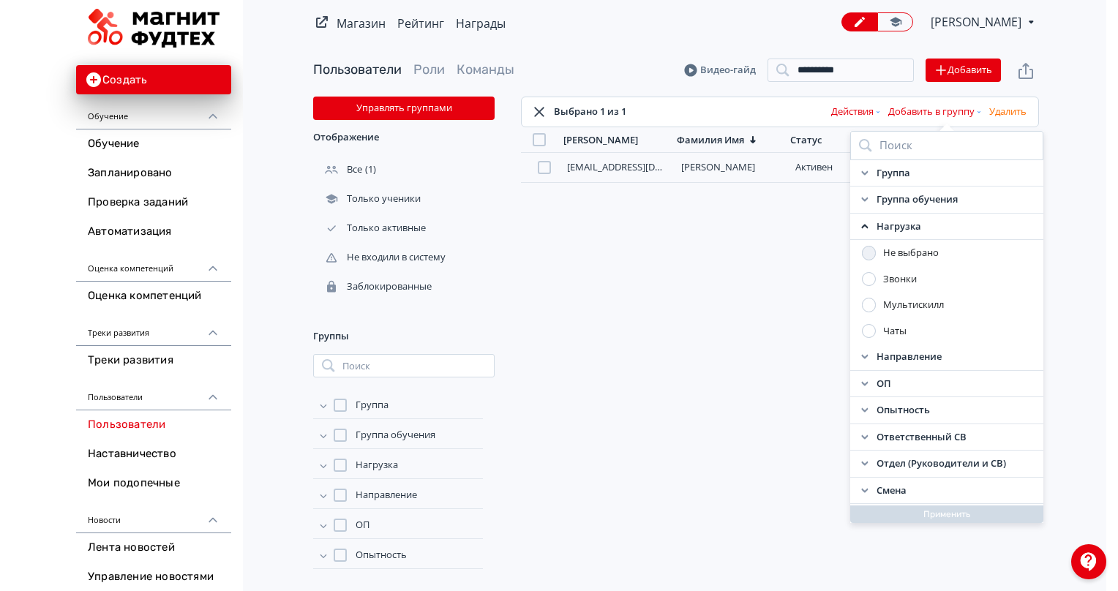
click at [864, 272] on label "Звонки" at bounding box center [889, 279] width 55 height 15
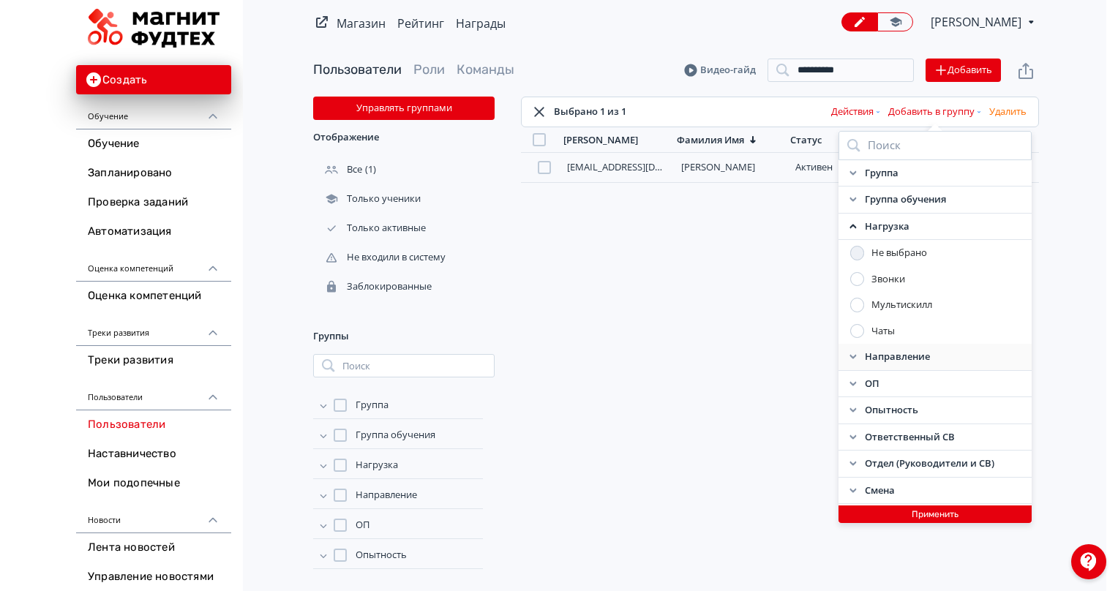
click at [863, 359] on div "Направление" at bounding box center [935, 357] width 193 height 27
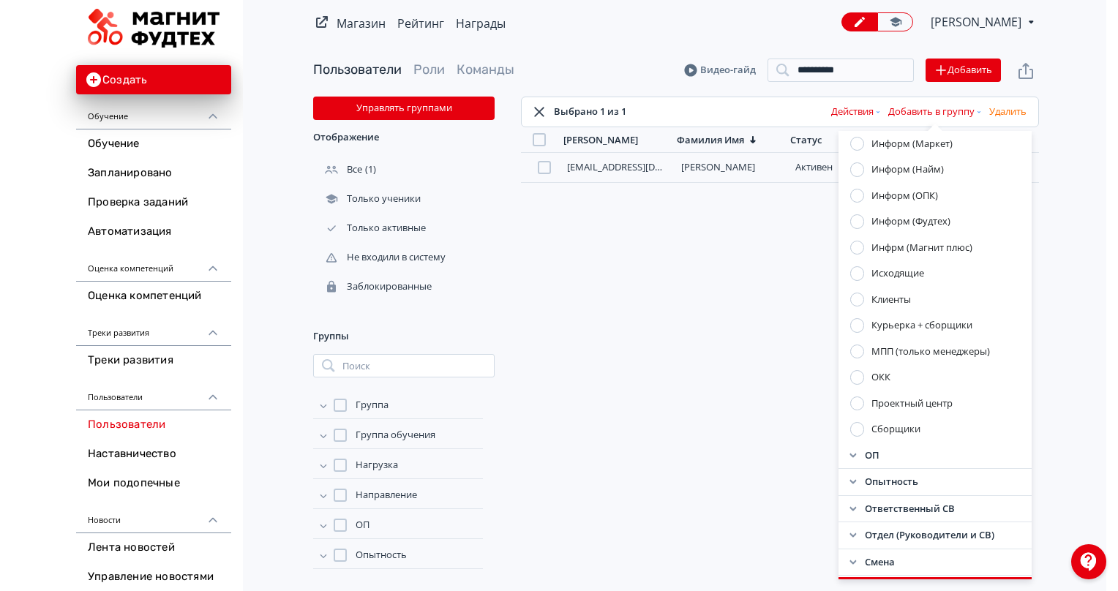
scroll to position [410, 0]
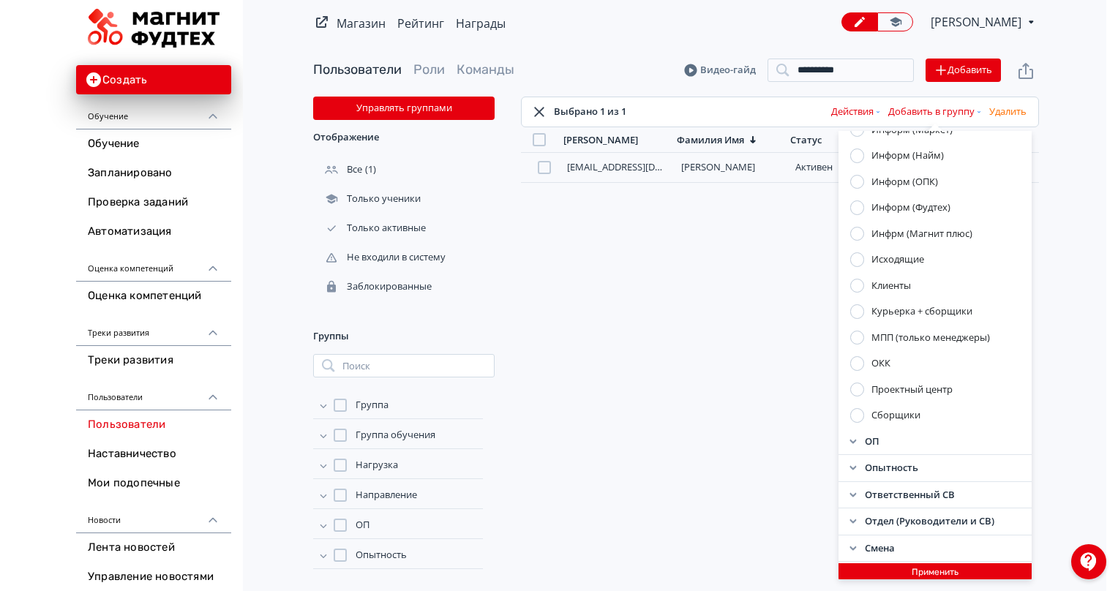
click at [886, 414] on div "Сборщики" at bounding box center [896, 415] width 49 height 15
click at [851, 468] on icon at bounding box center [853, 469] width 12 height 12
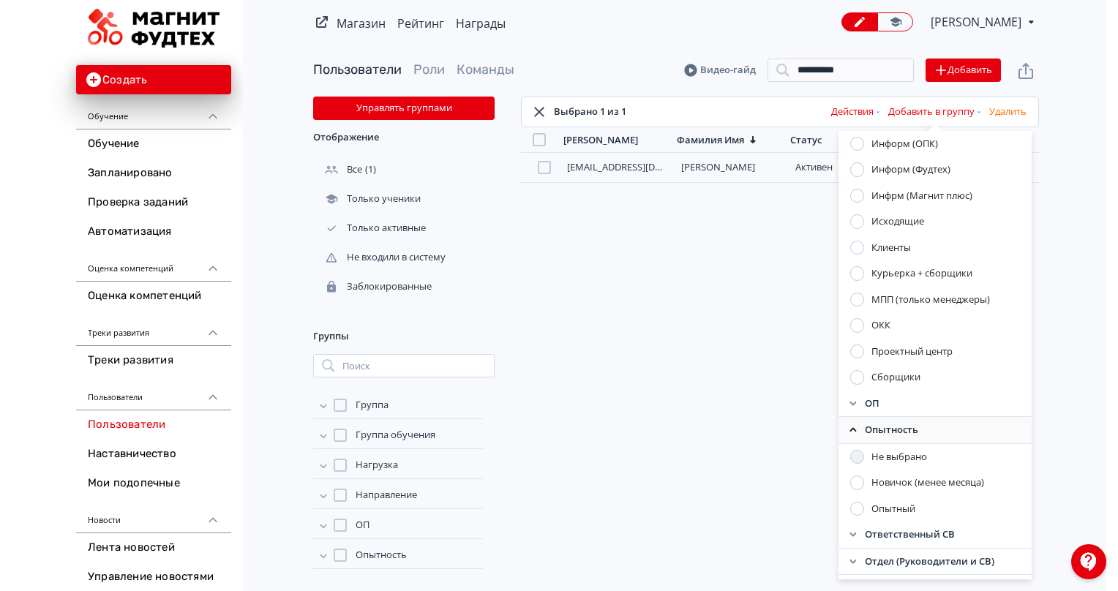
scroll to position [483, 0]
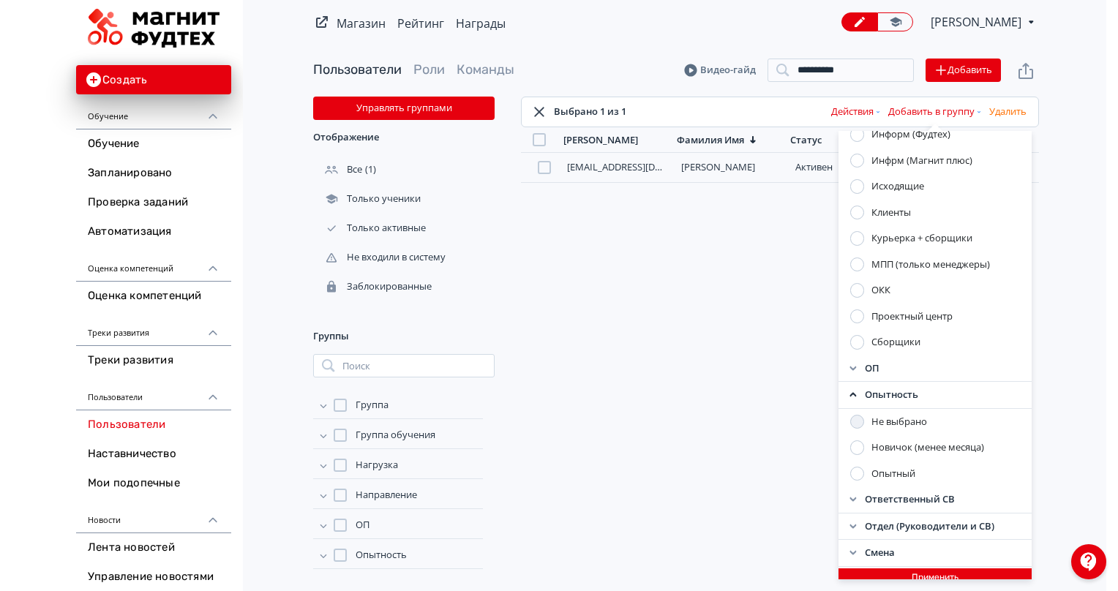
click at [866, 457] on div "Новичок (менее месяца)" at bounding box center [935, 448] width 193 height 26
click at [872, 443] on div "Новичок (менее месяца)" at bounding box center [928, 448] width 113 height 15
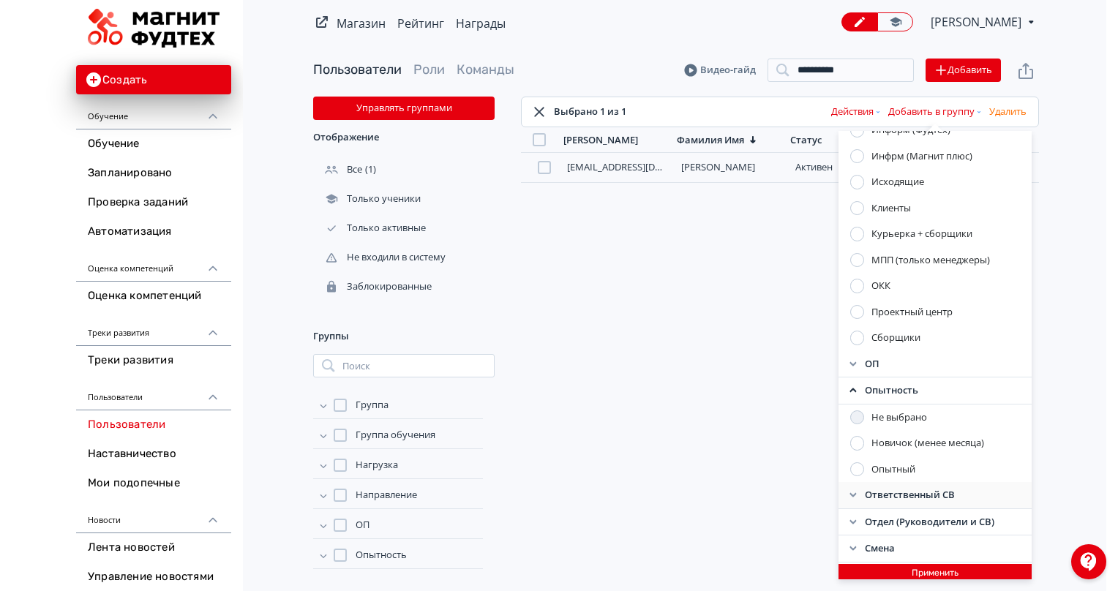
click at [841, 495] on div "Ответственный СВ" at bounding box center [935, 495] width 193 height 27
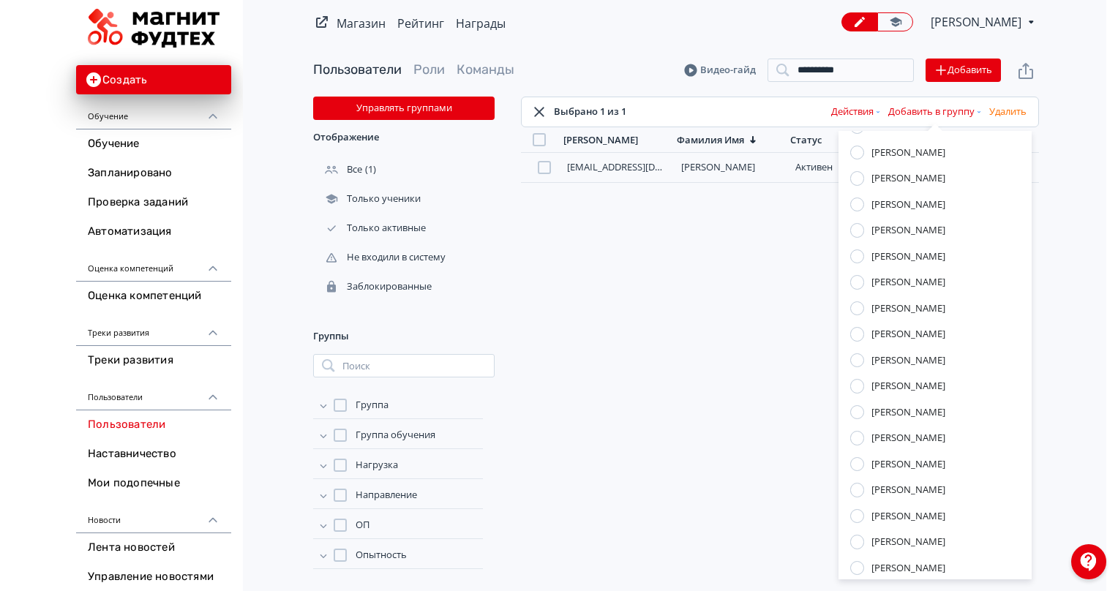
scroll to position [1366, 0]
click at [924, 534] on div "[PERSON_NAME]" at bounding box center [909, 541] width 74 height 15
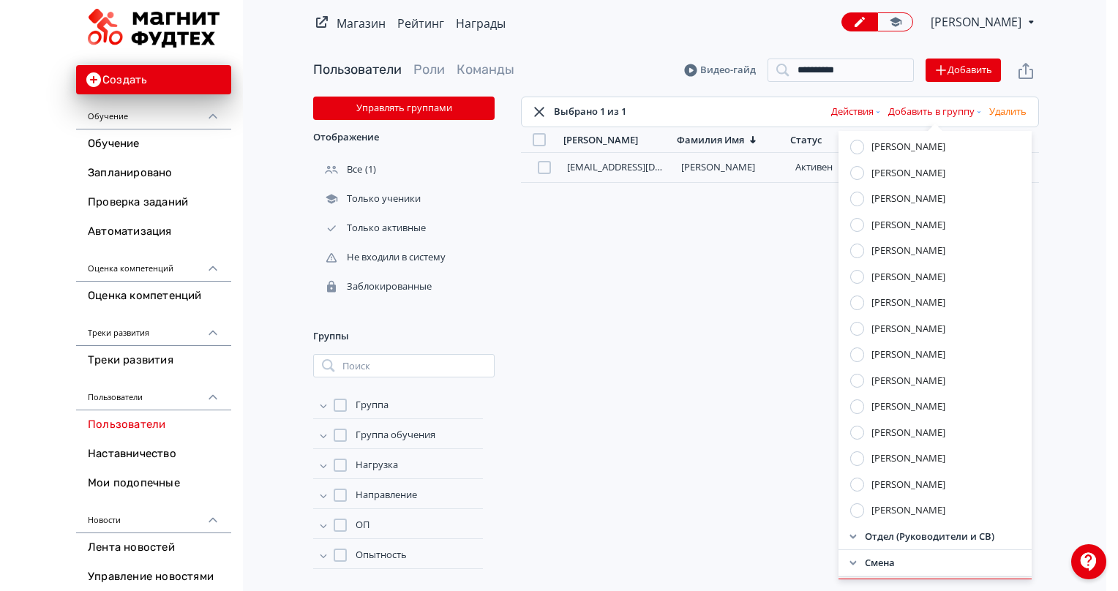
click at [915, 579] on button "Применить" at bounding box center [935, 588] width 193 height 18
